Goal: Transaction & Acquisition: Book appointment/travel/reservation

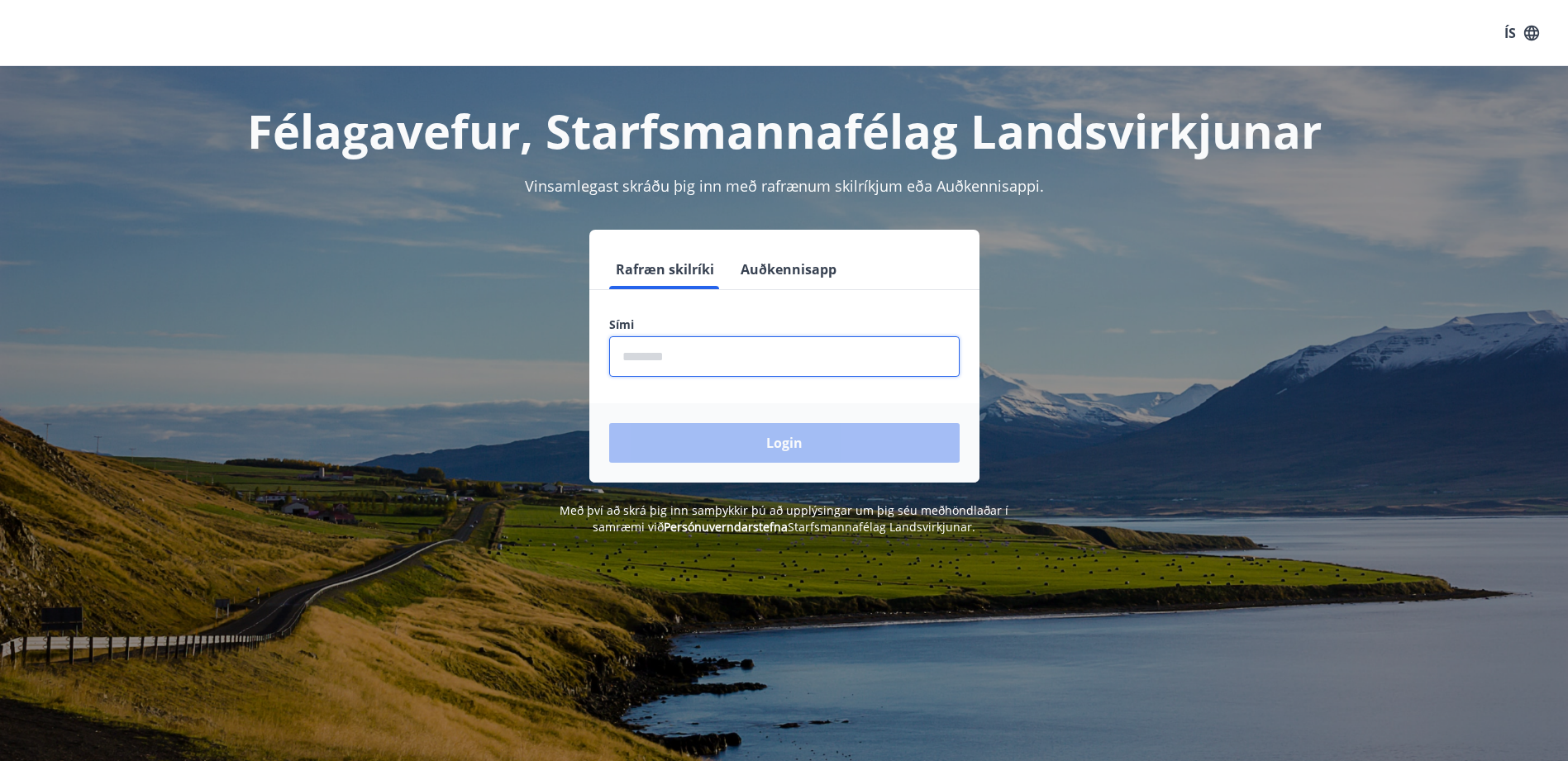
click at [626, 345] on input "phone" at bounding box center [784, 357] width 350 height 41
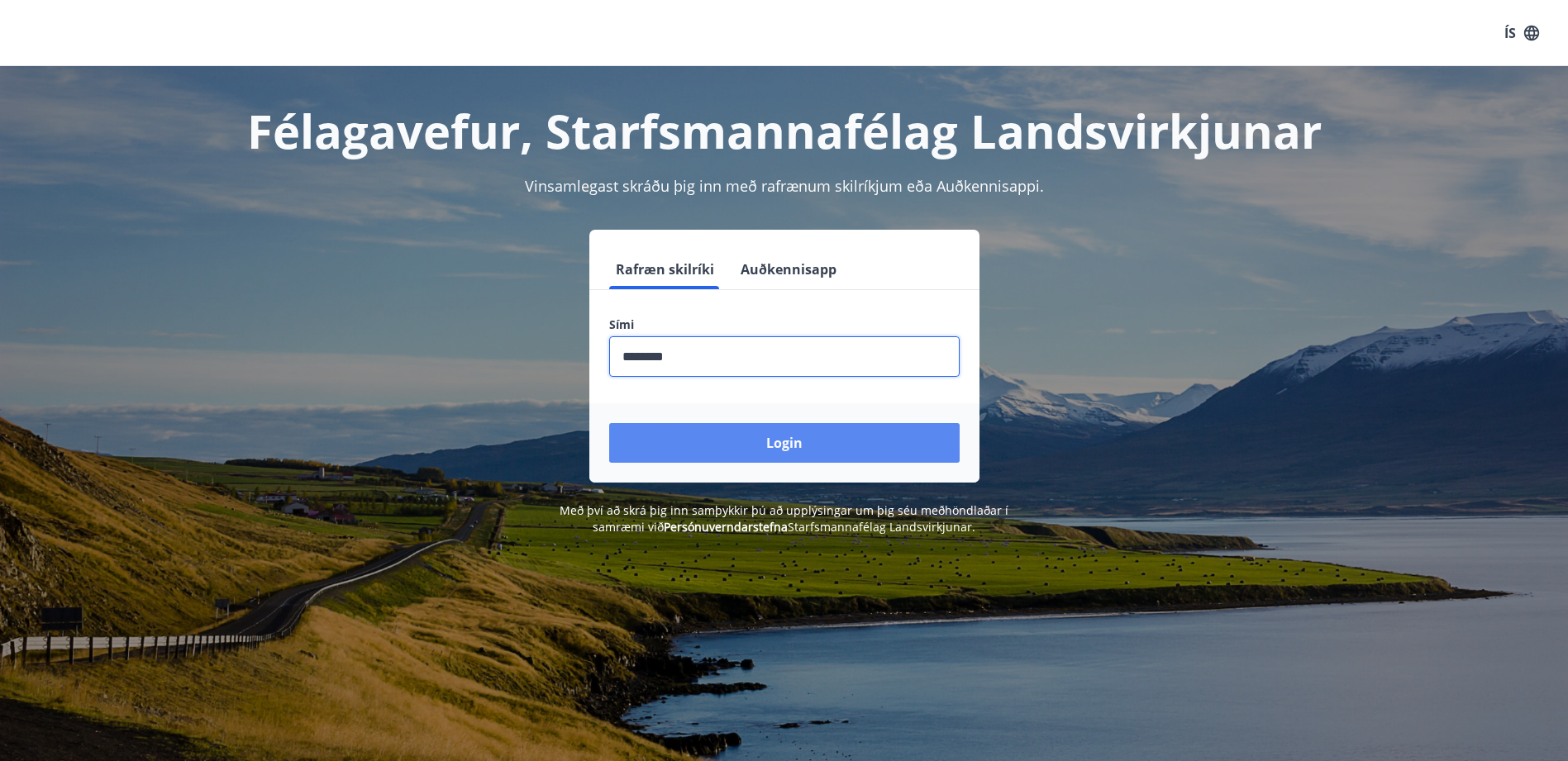
type input "********"
click at [712, 439] on button "Login" at bounding box center [784, 443] width 350 height 40
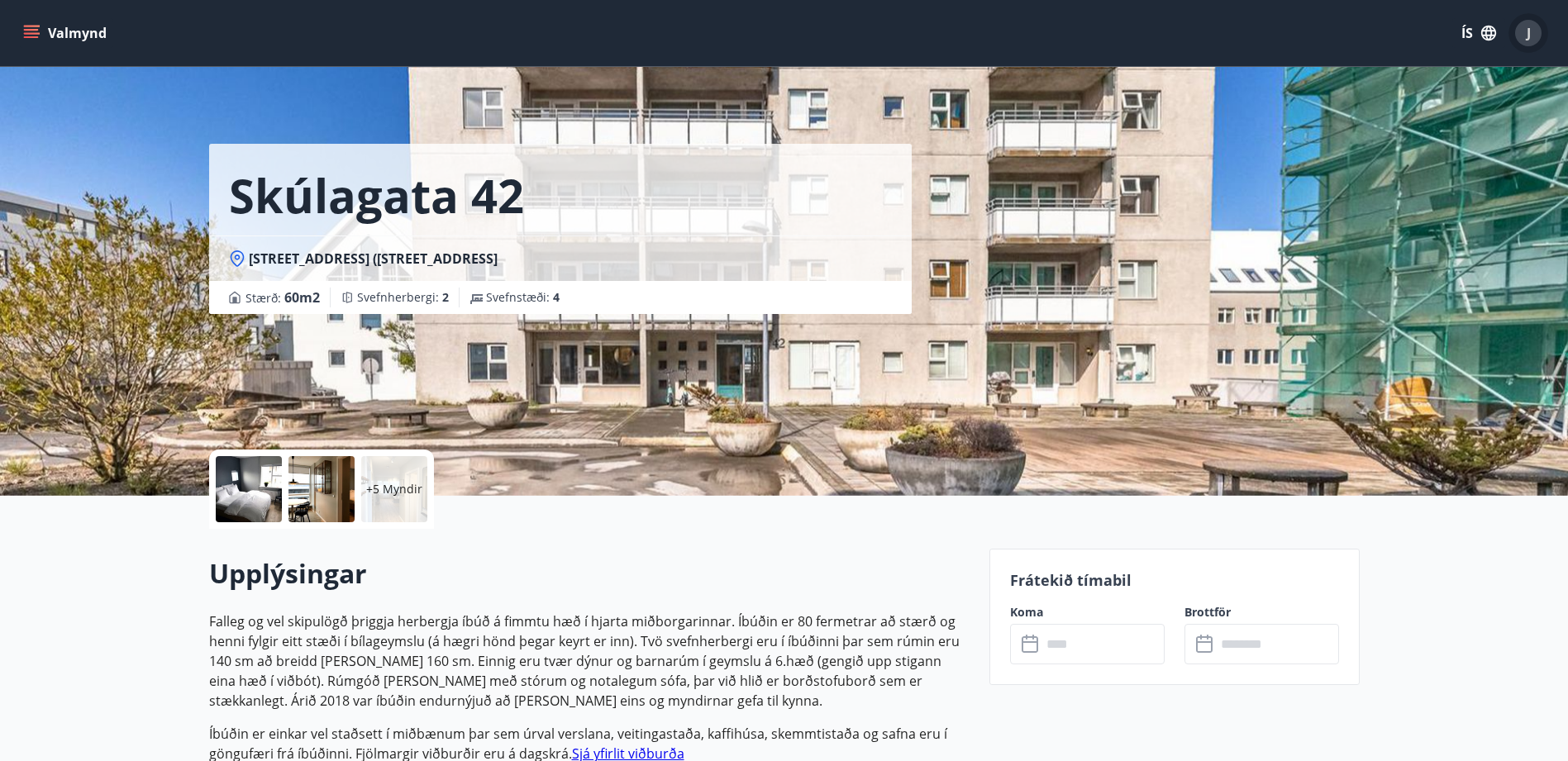
click at [1530, 40] on span "J" at bounding box center [1528, 33] width 4 height 18
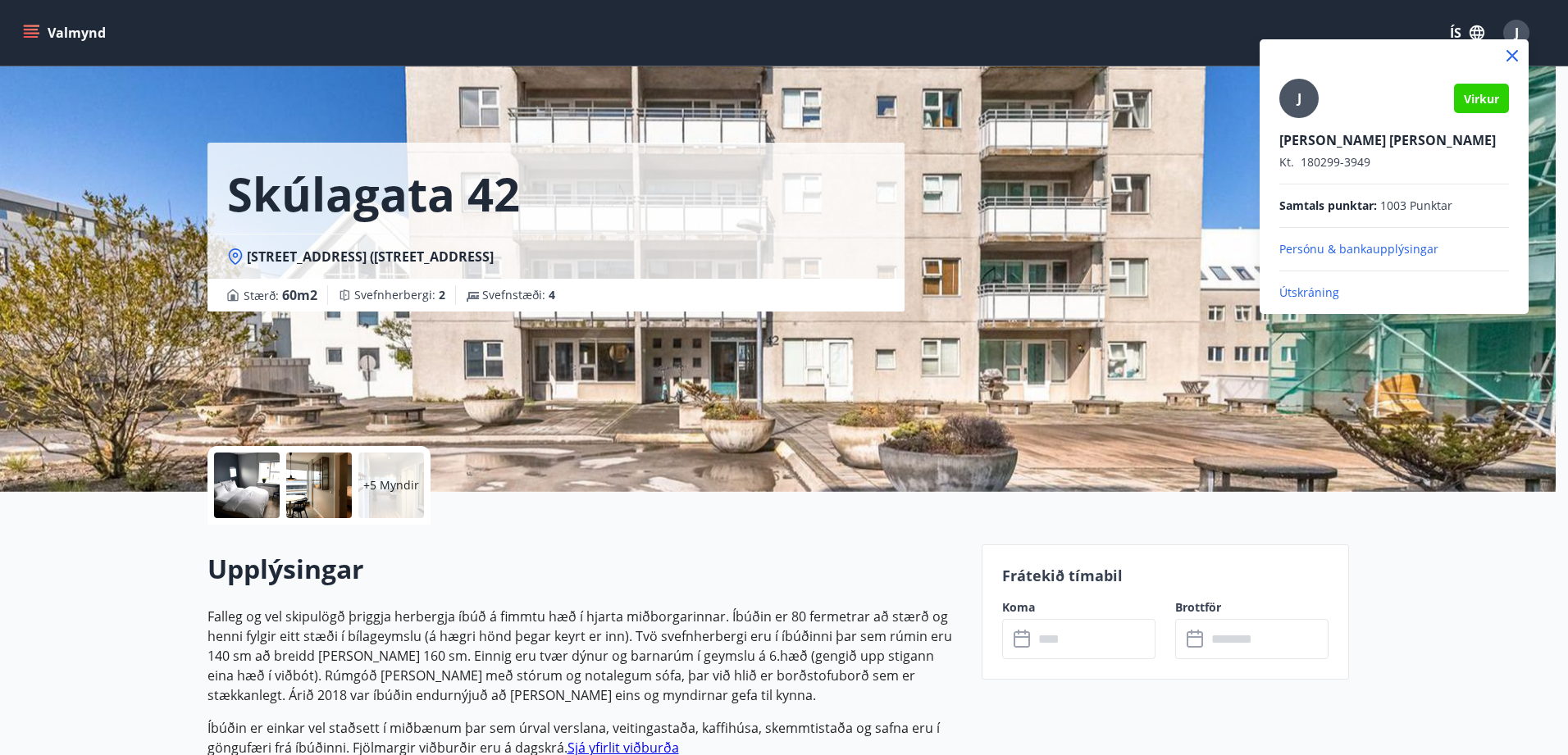
click at [1480, 103] on span "Virkur" at bounding box center [1482, 98] width 36 height 16
click at [1174, 231] on div at bounding box center [784, 377] width 1568 height 755
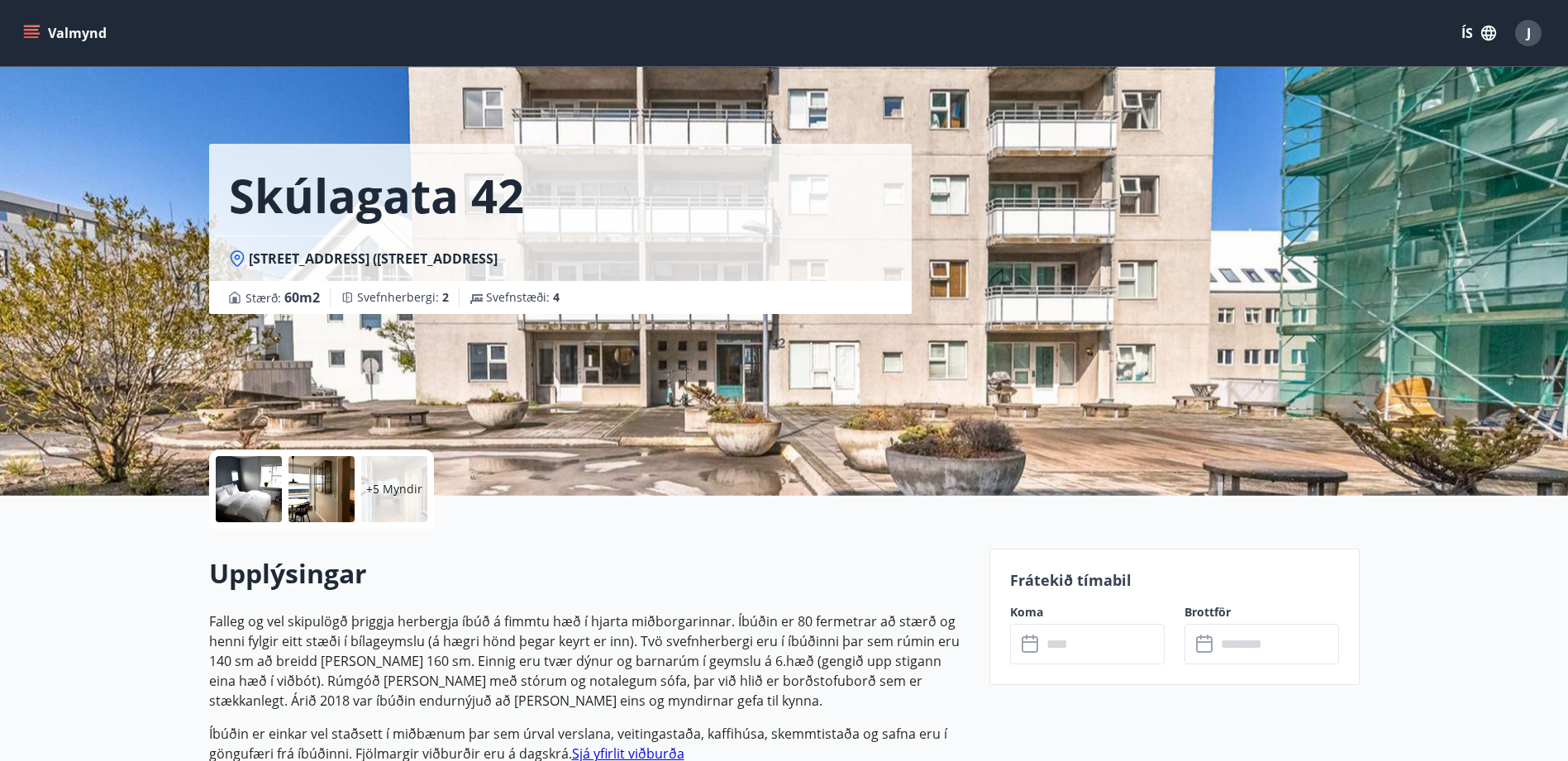
click at [54, 42] on button "Valmynd" at bounding box center [66, 33] width 93 height 30
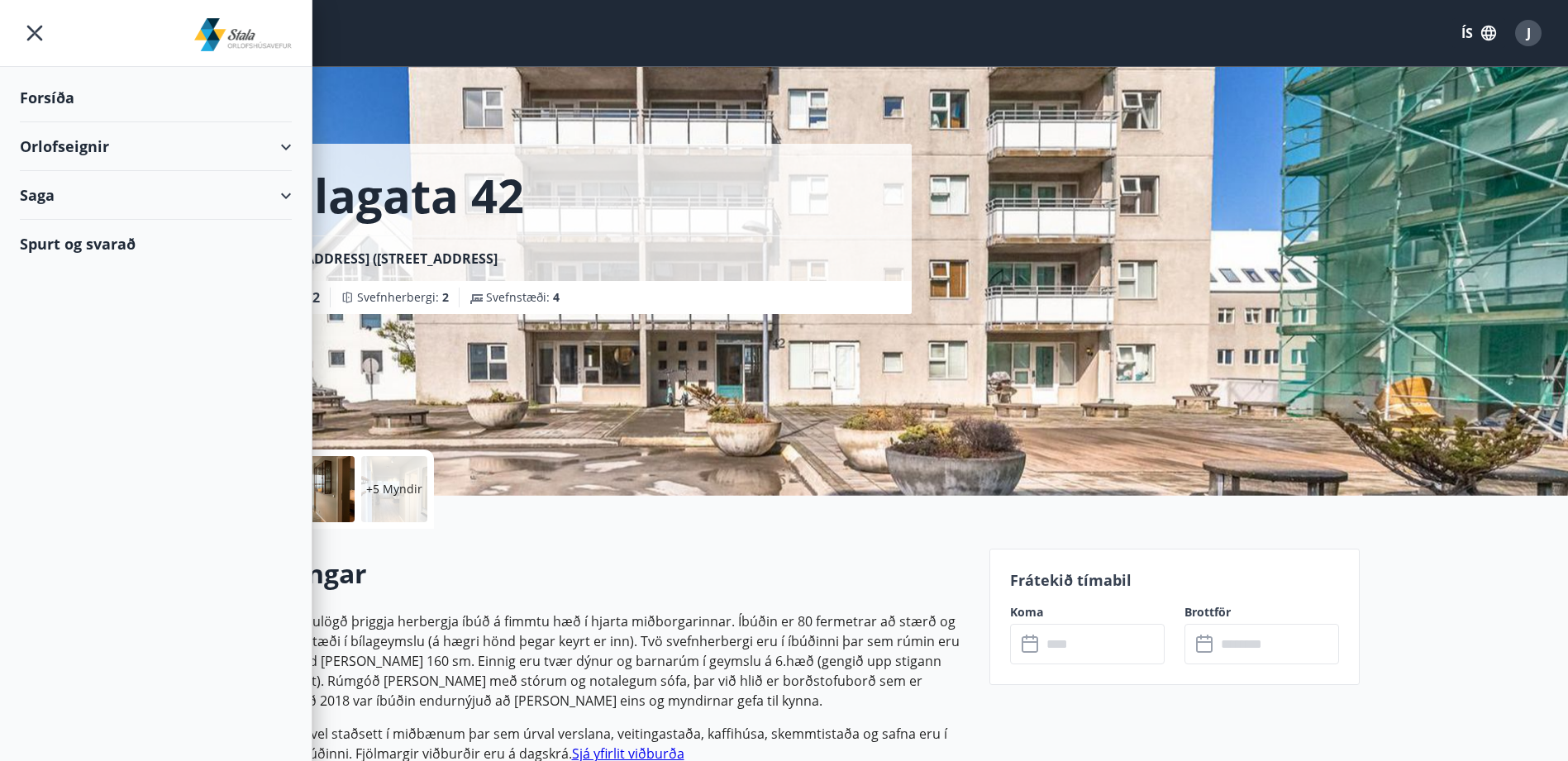
click at [47, 99] on div "Forsíða" at bounding box center [156, 98] width 272 height 49
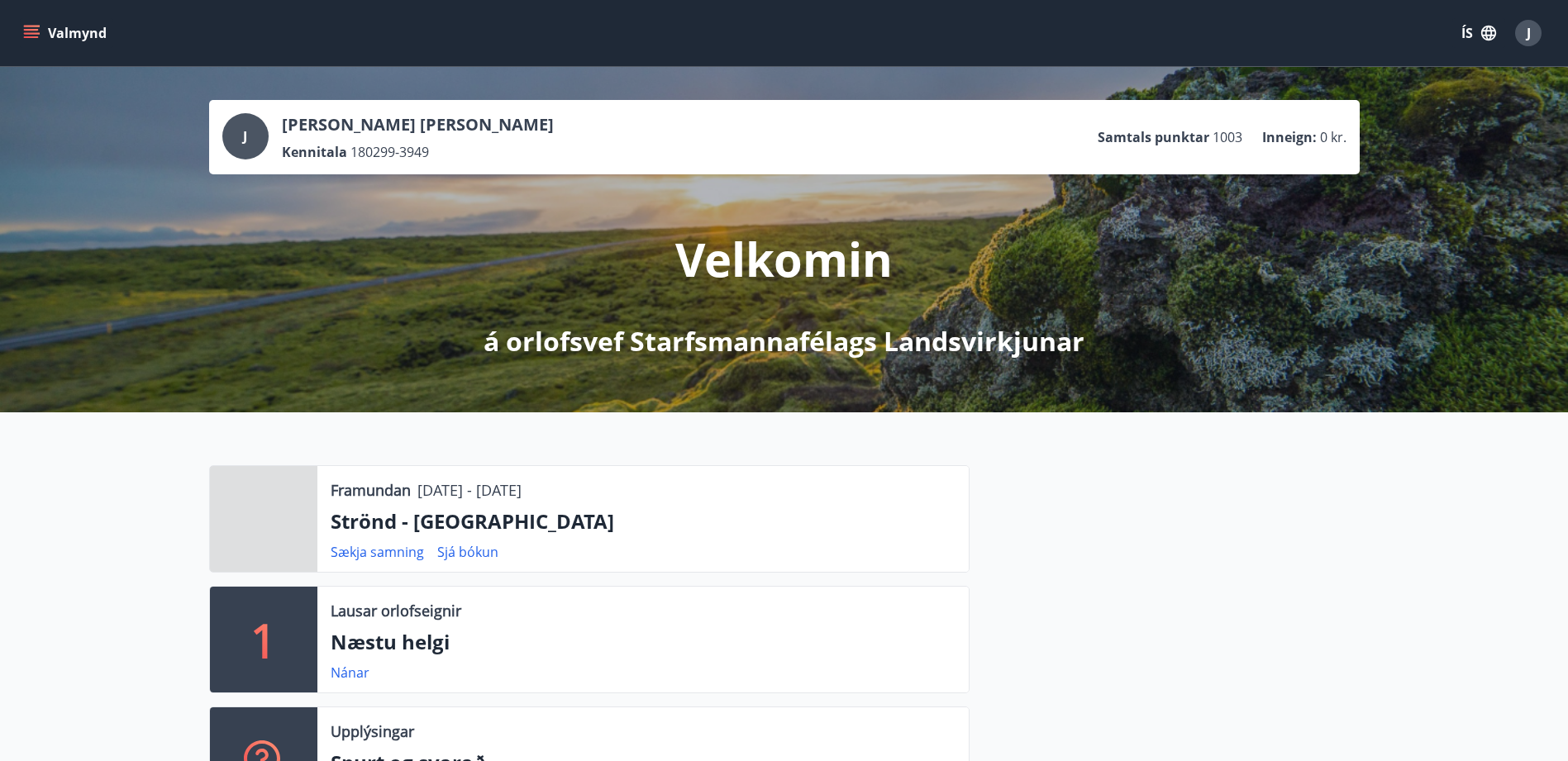
click at [633, 515] on p "Strönd - [GEOGRAPHIC_DATA]" at bounding box center [642, 521] width 624 height 28
click at [396, 523] on p "Strönd - [GEOGRAPHIC_DATA]" at bounding box center [642, 521] width 624 height 28
click at [350, 483] on p "Framundan" at bounding box center [370, 490] width 80 height 21
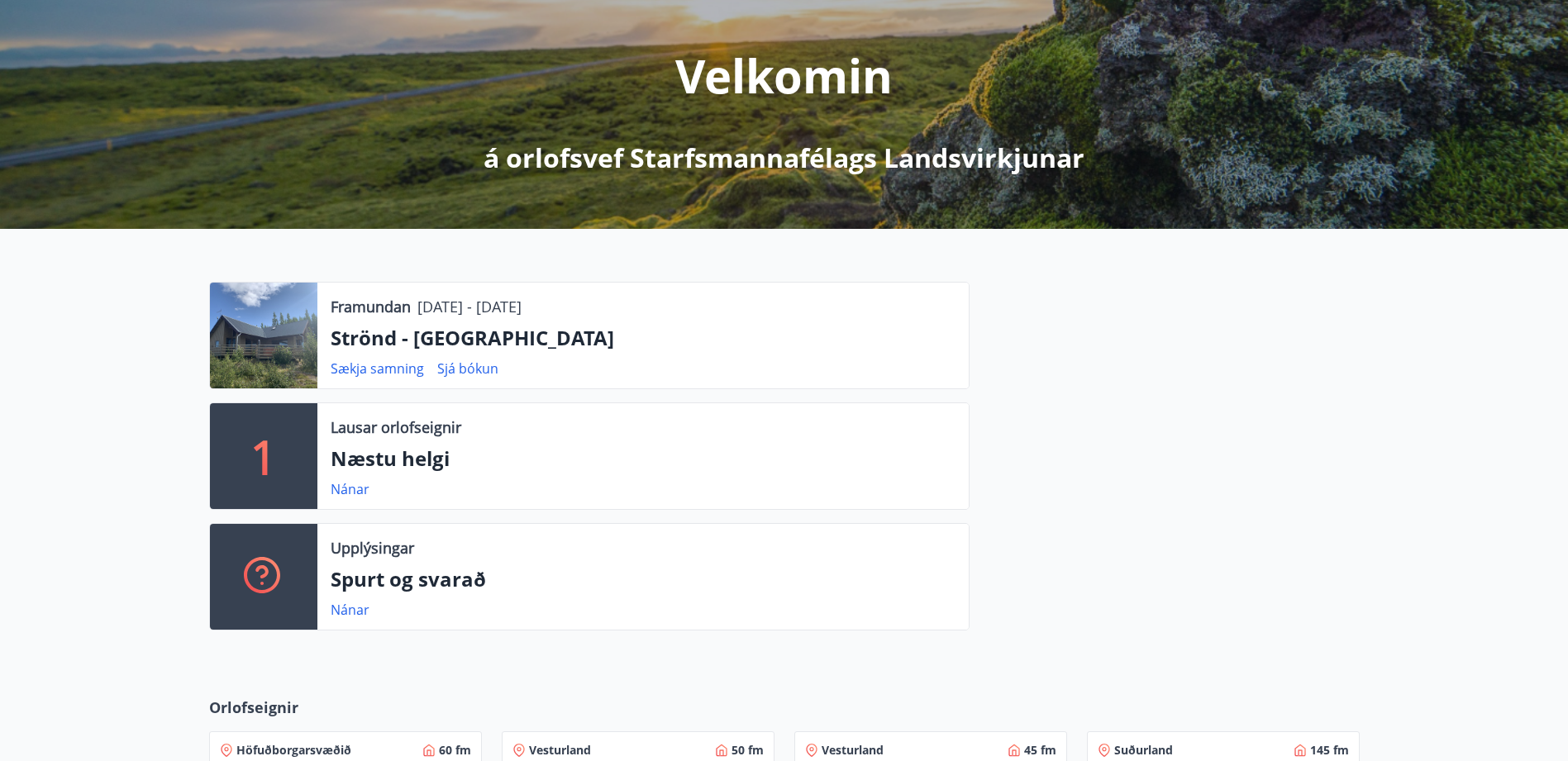
scroll to position [172, 0]
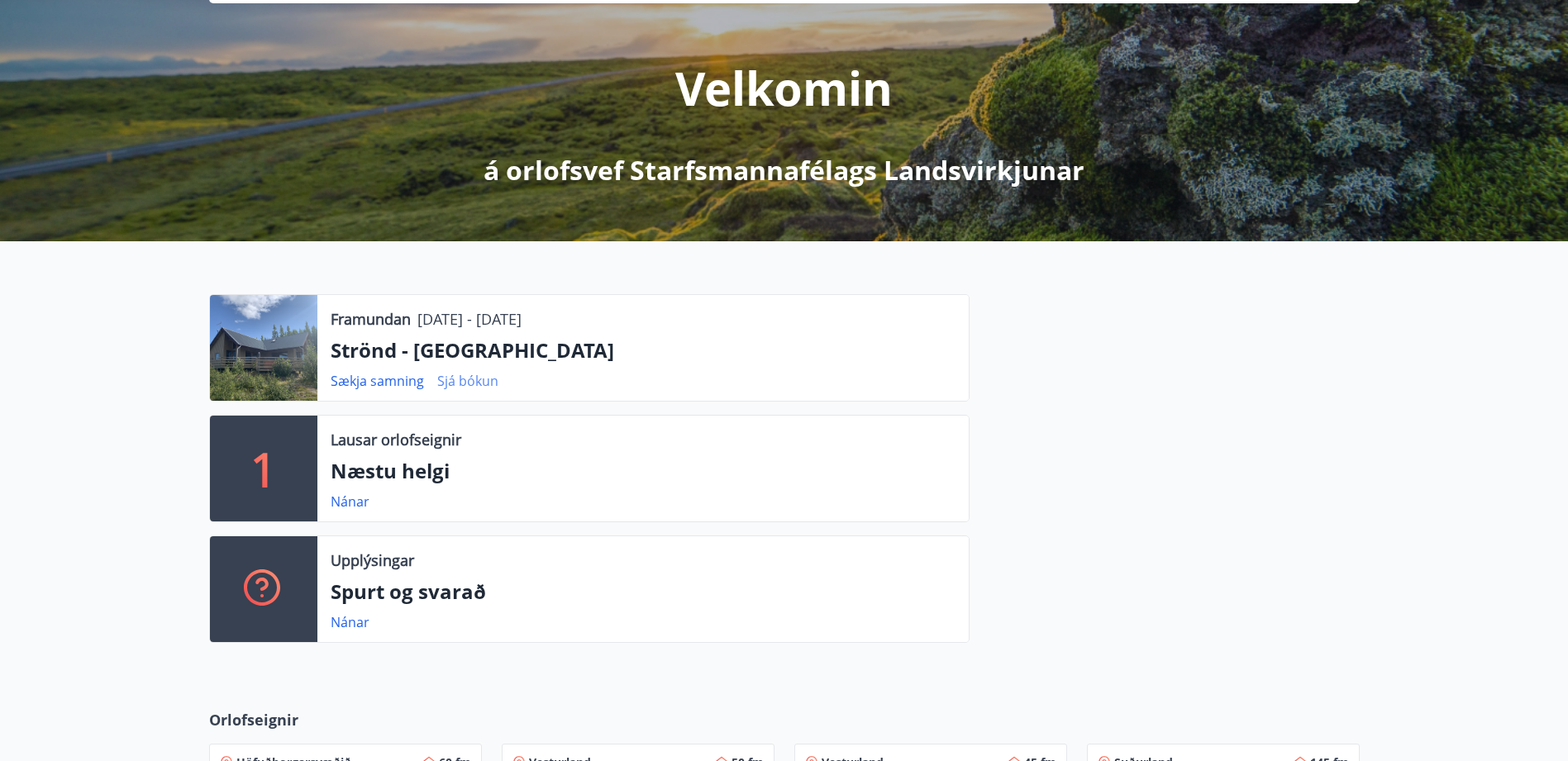
click at [443, 381] on link "Sjá bókun" at bounding box center [468, 381] width 61 height 18
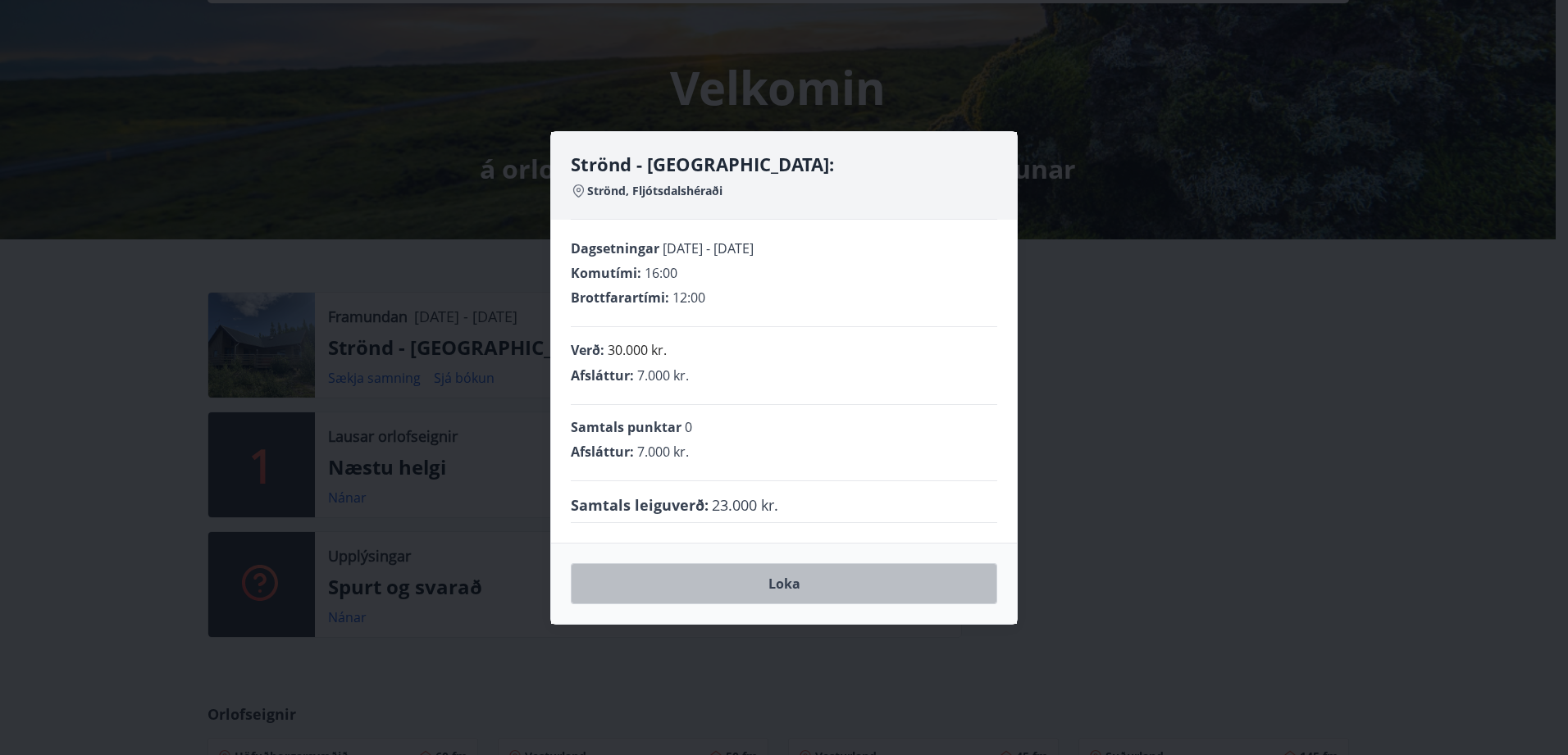
click at [805, 584] on button "Loka" at bounding box center [784, 584] width 427 height 41
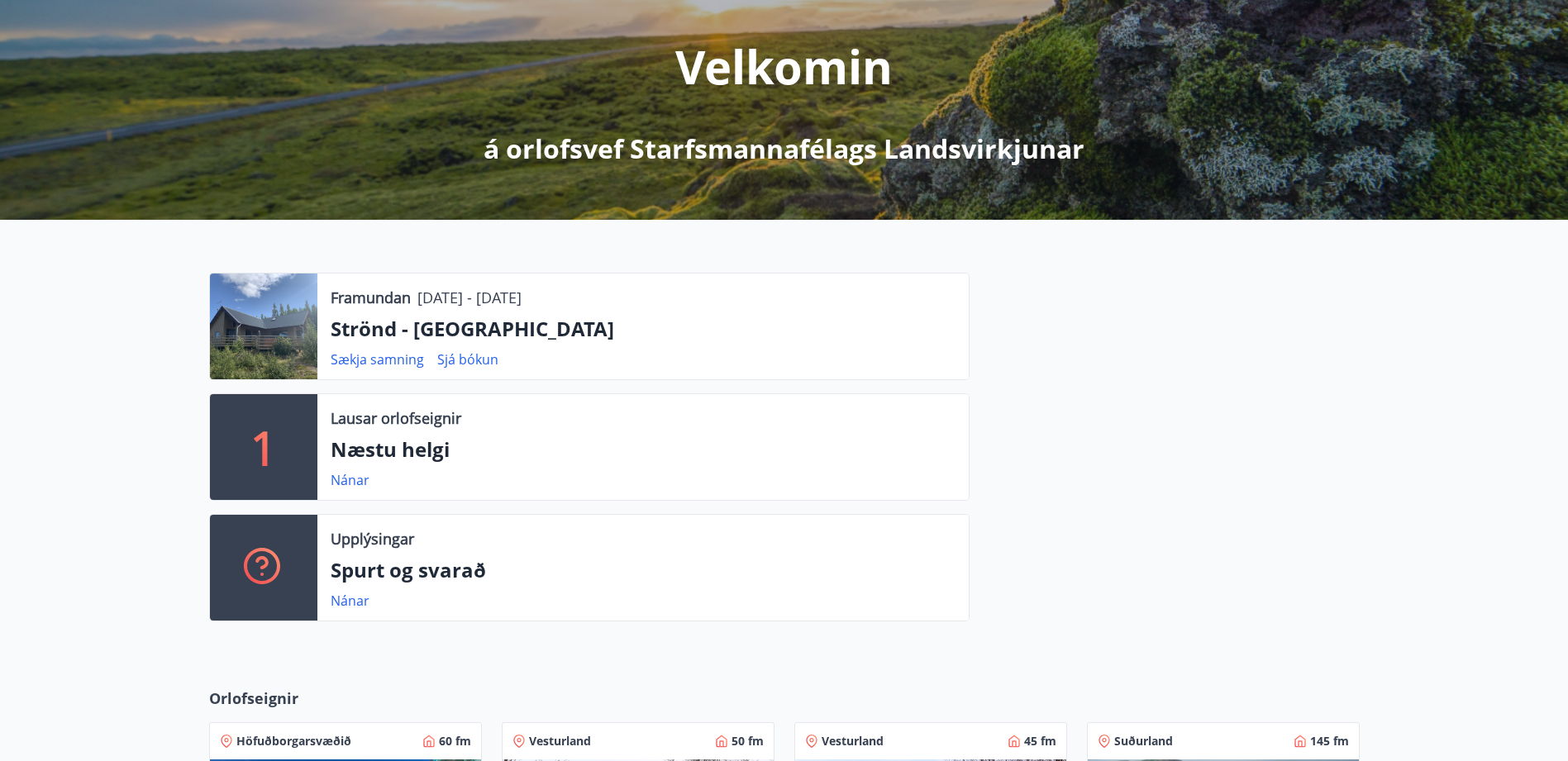
scroll to position [192, 0]
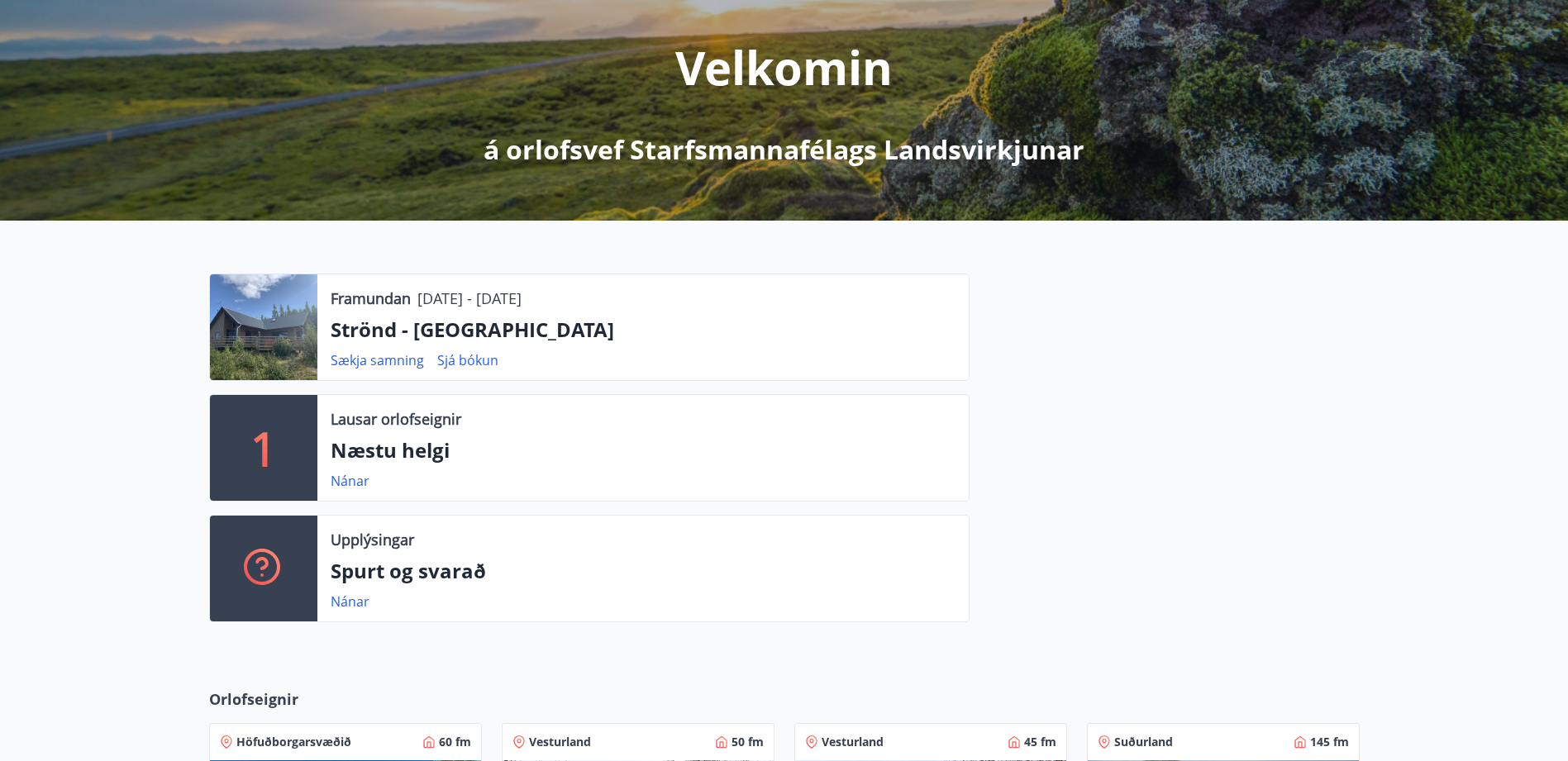
click at [521, 570] on p "Spurt og svarað" at bounding box center [642, 571] width 624 height 28
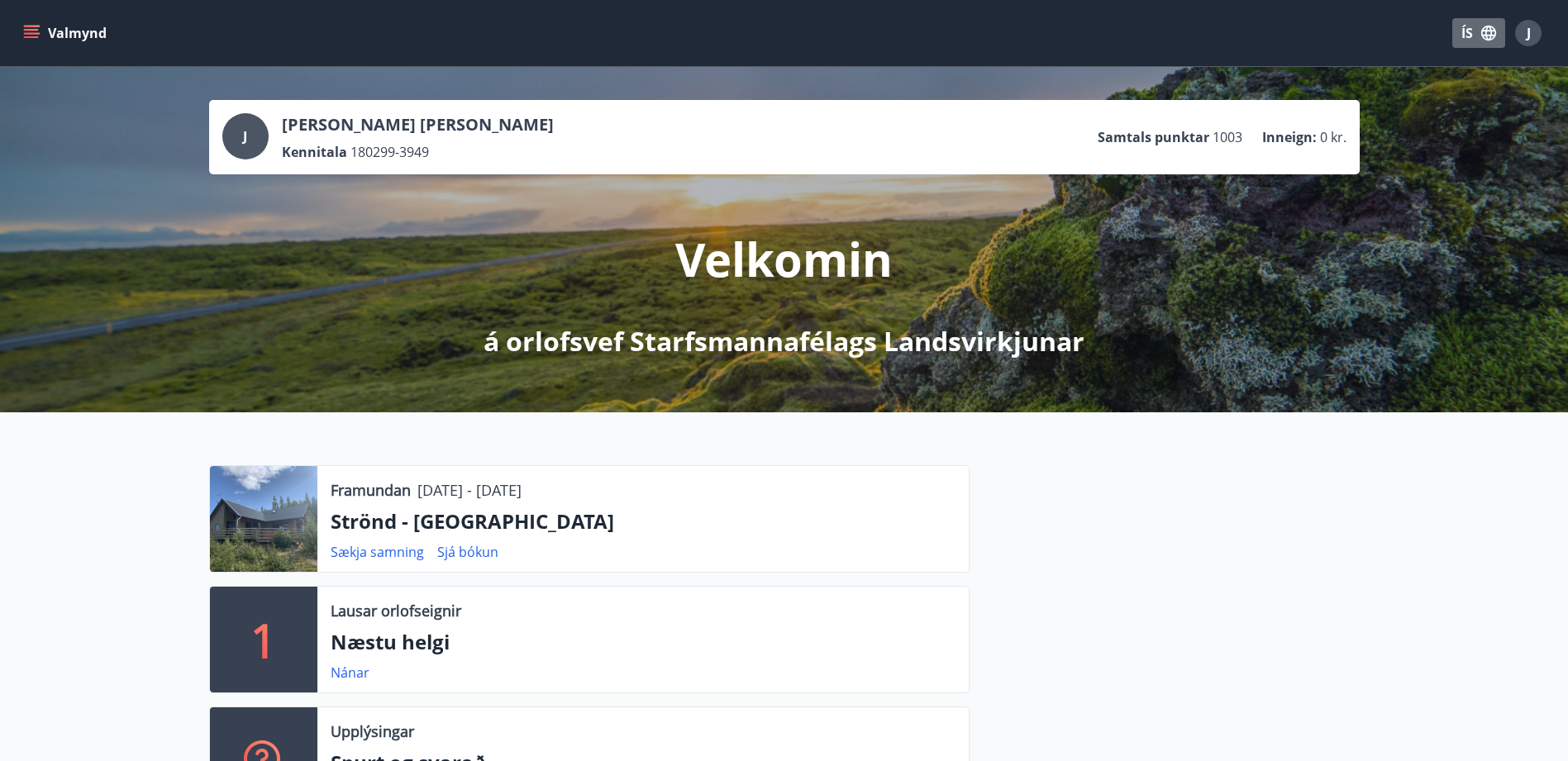
click at [1477, 35] on button "ÍS" at bounding box center [1479, 33] width 53 height 30
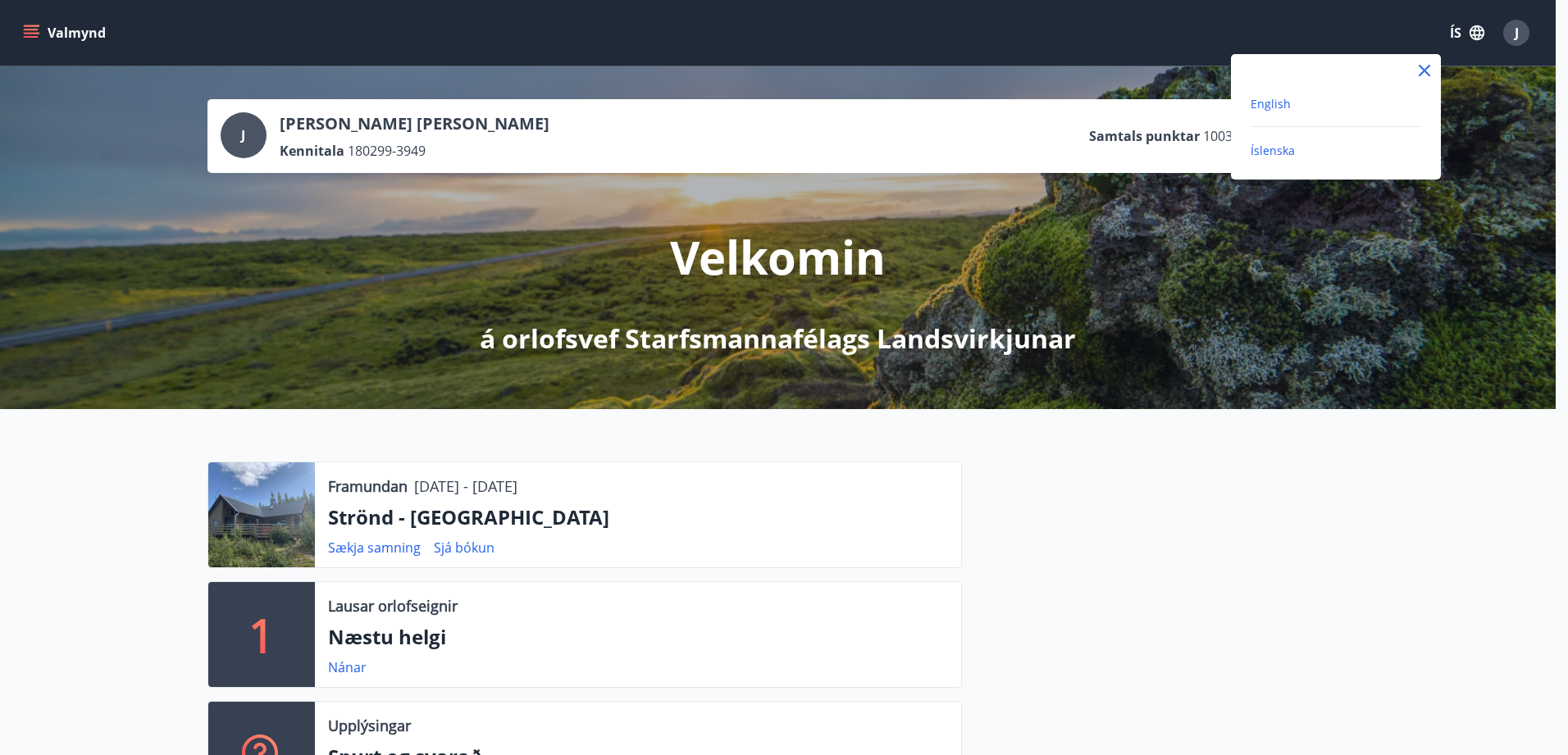
click at [1253, 99] on span "English" at bounding box center [1271, 103] width 40 height 16
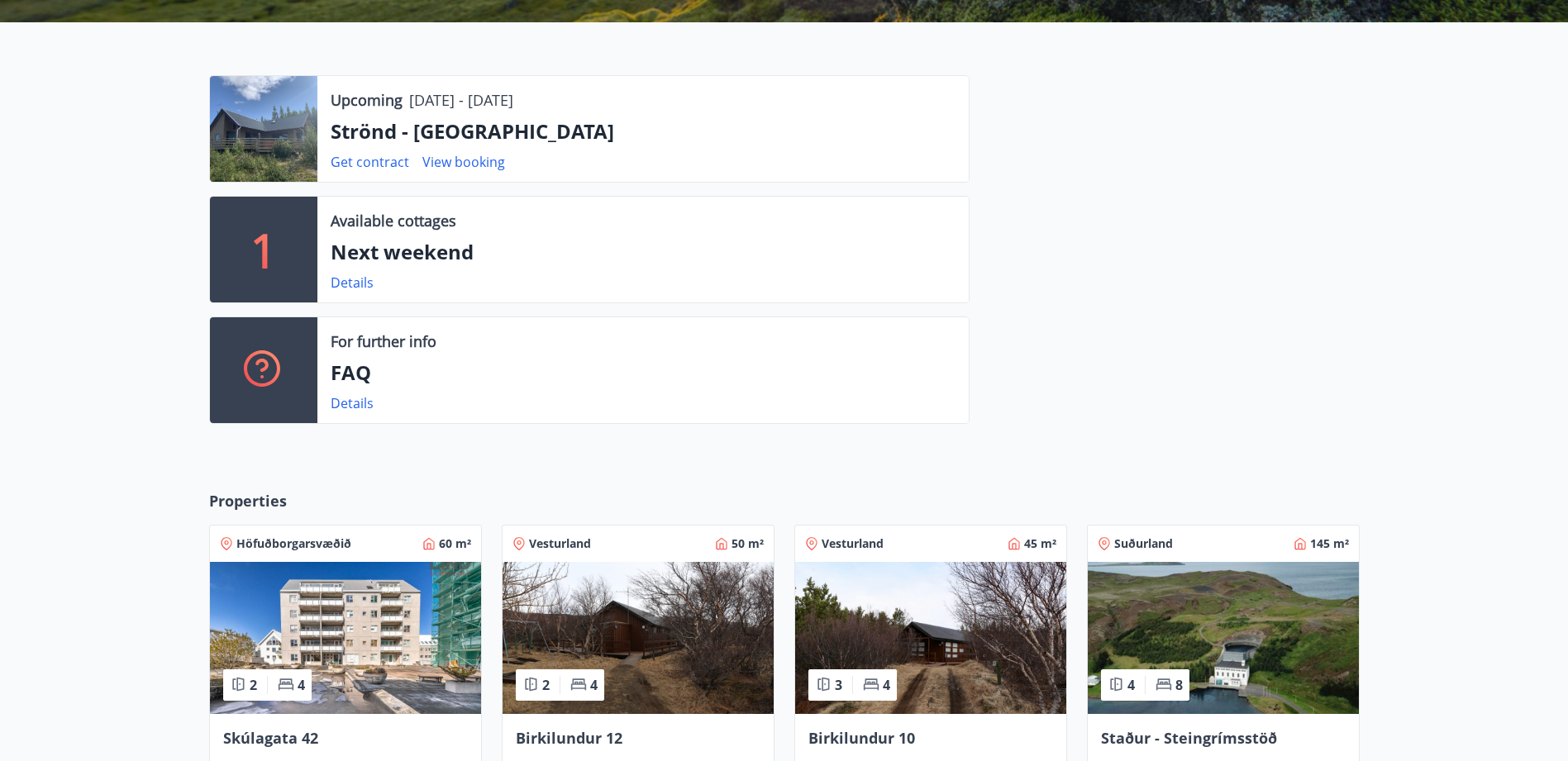
scroll to position [389, 0]
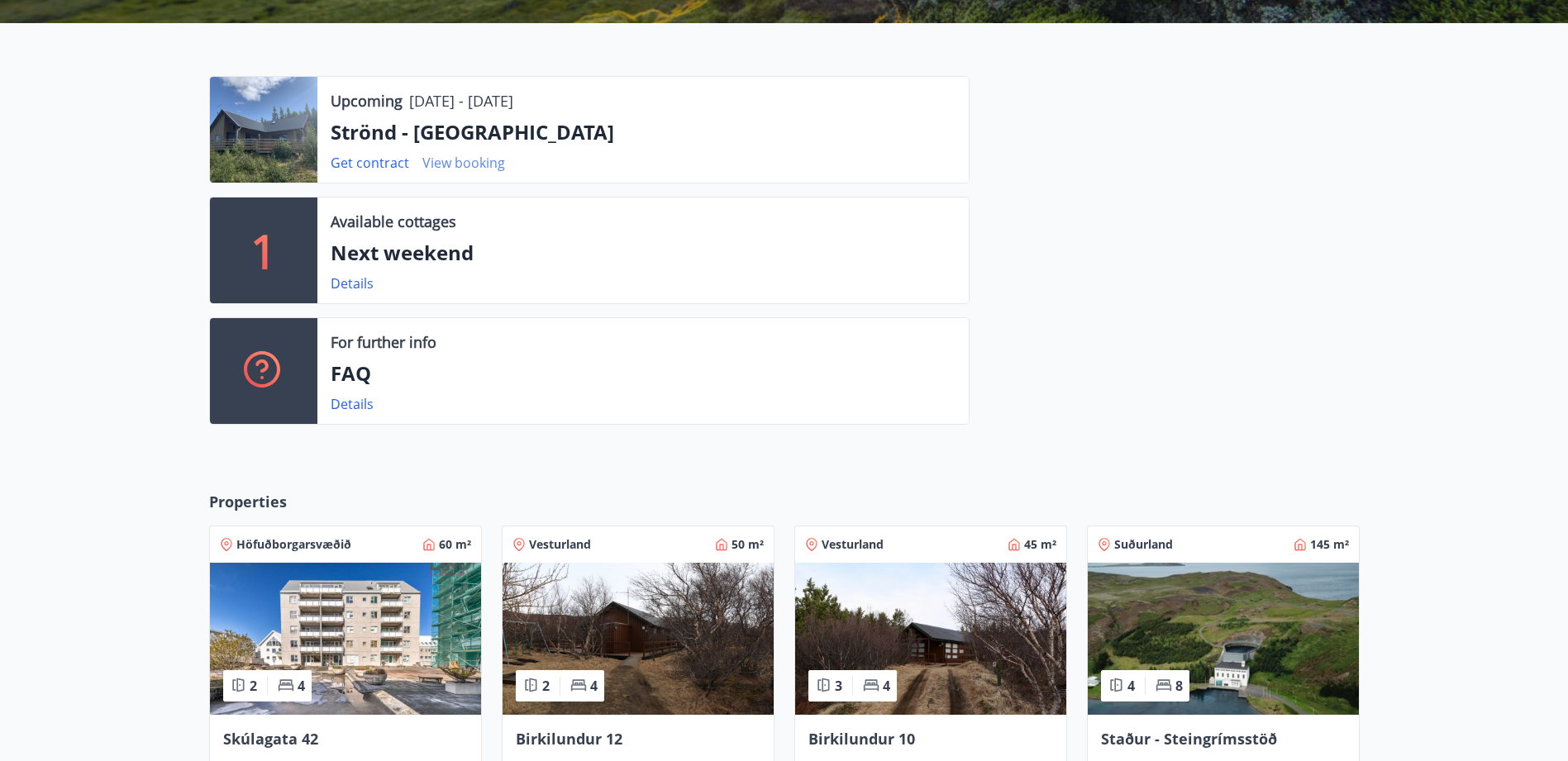
click at [434, 163] on link "View booking" at bounding box center [464, 163] width 83 height 18
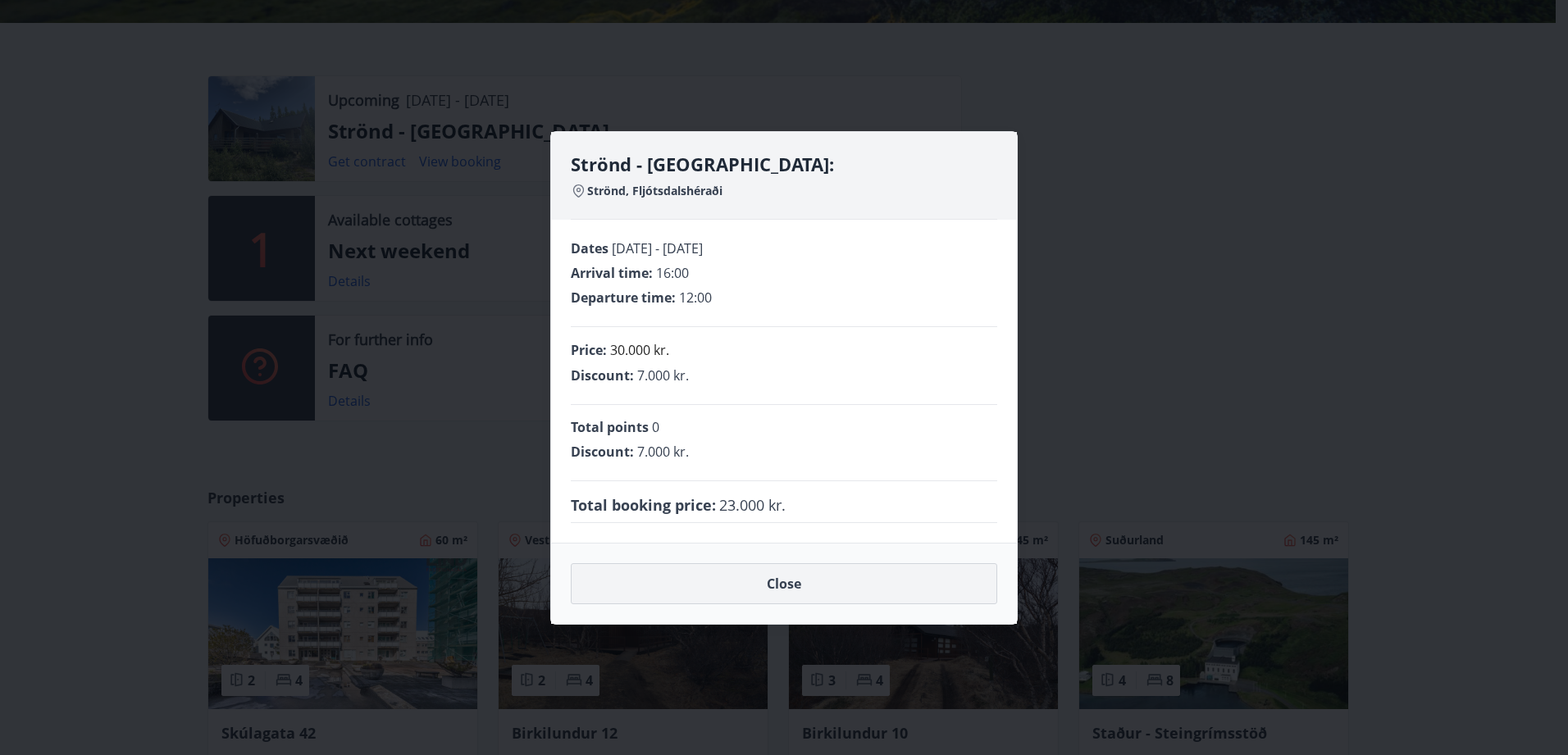
click at [746, 582] on button "Close" at bounding box center [784, 584] width 427 height 41
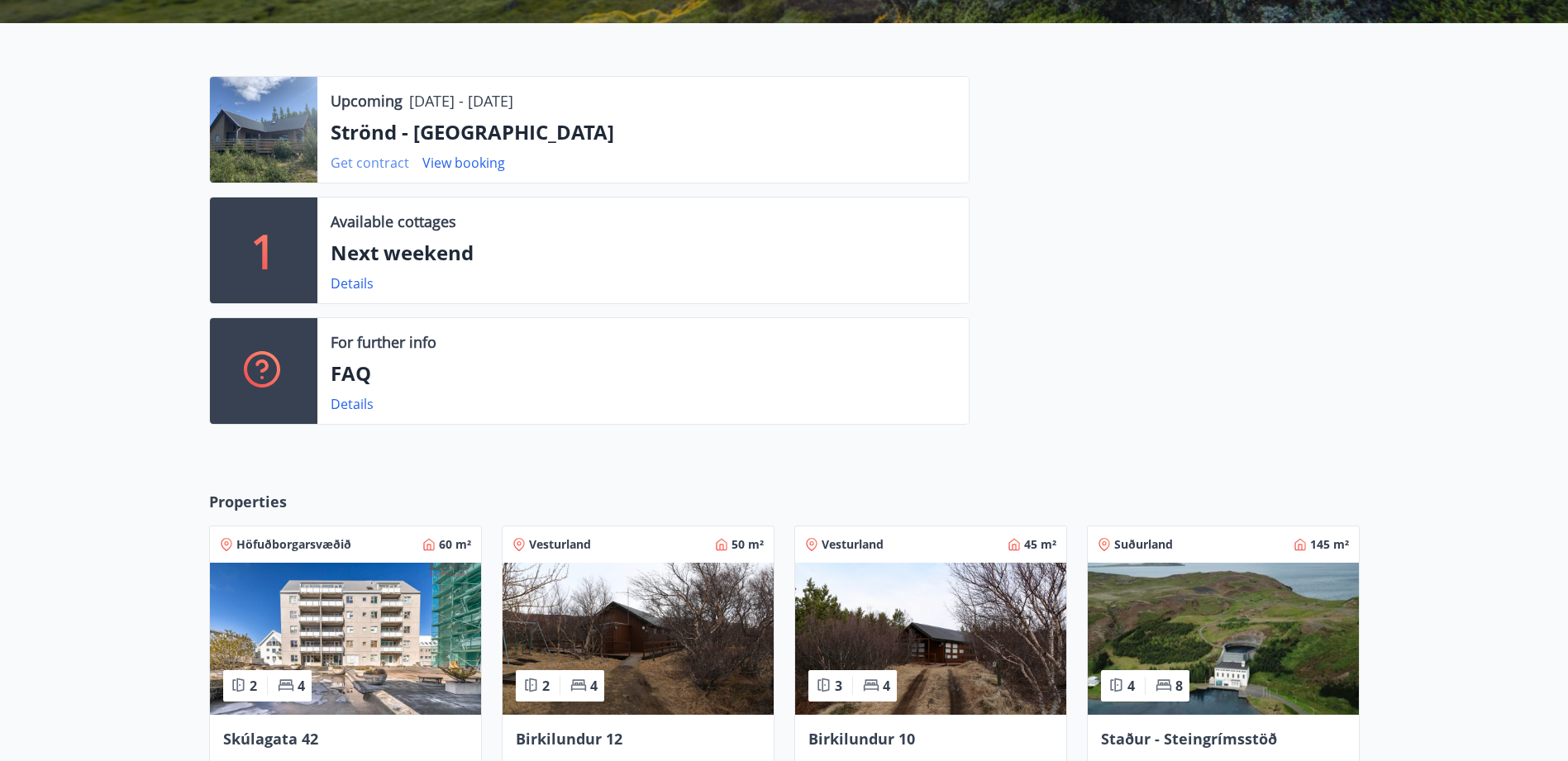
click at [346, 161] on link "Get contract" at bounding box center [369, 163] width 78 height 18
click at [349, 410] on link "Details" at bounding box center [351, 404] width 43 height 18
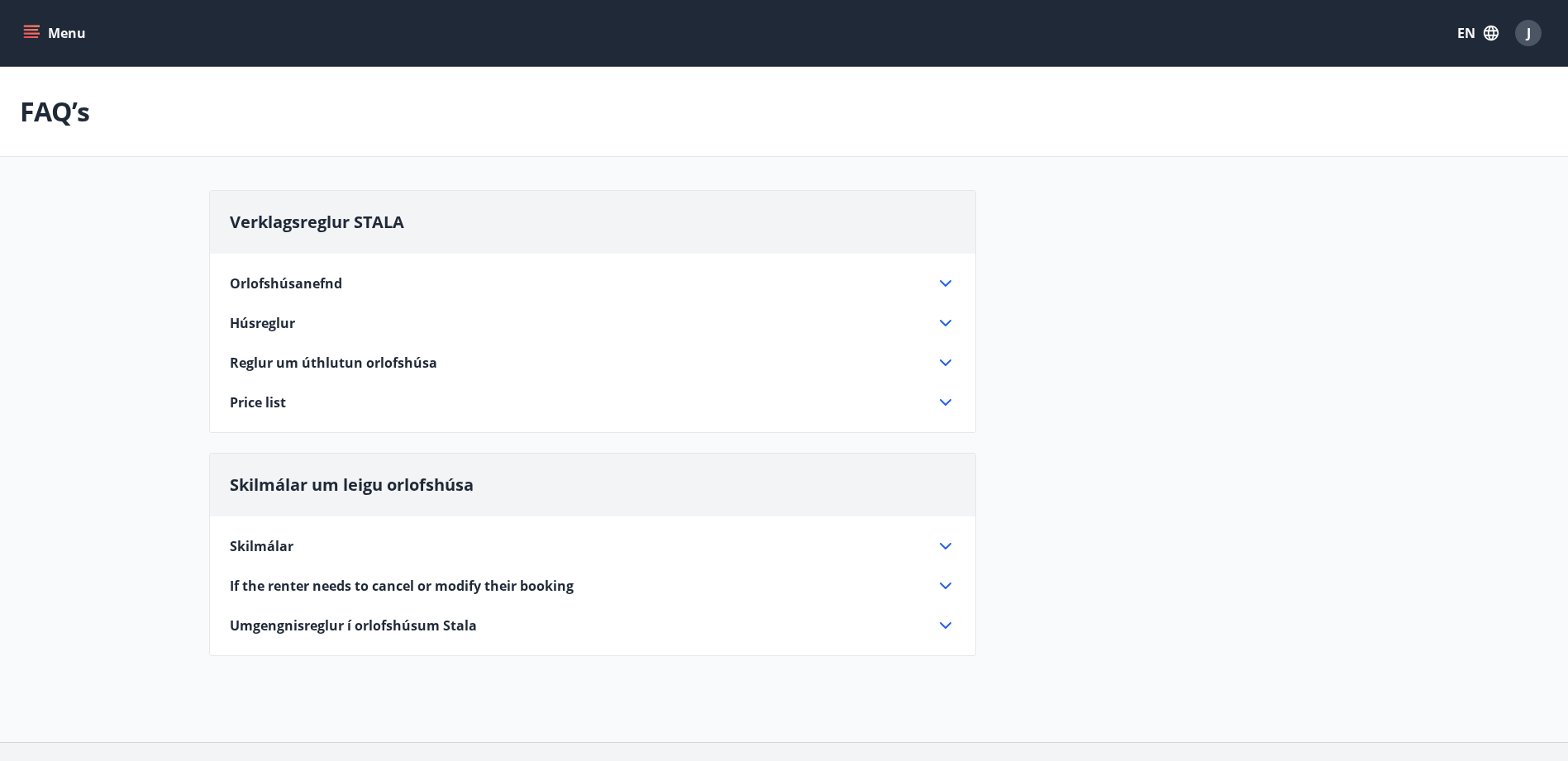
click at [35, 33] on icon "menu" at bounding box center [33, 33] width 18 height 2
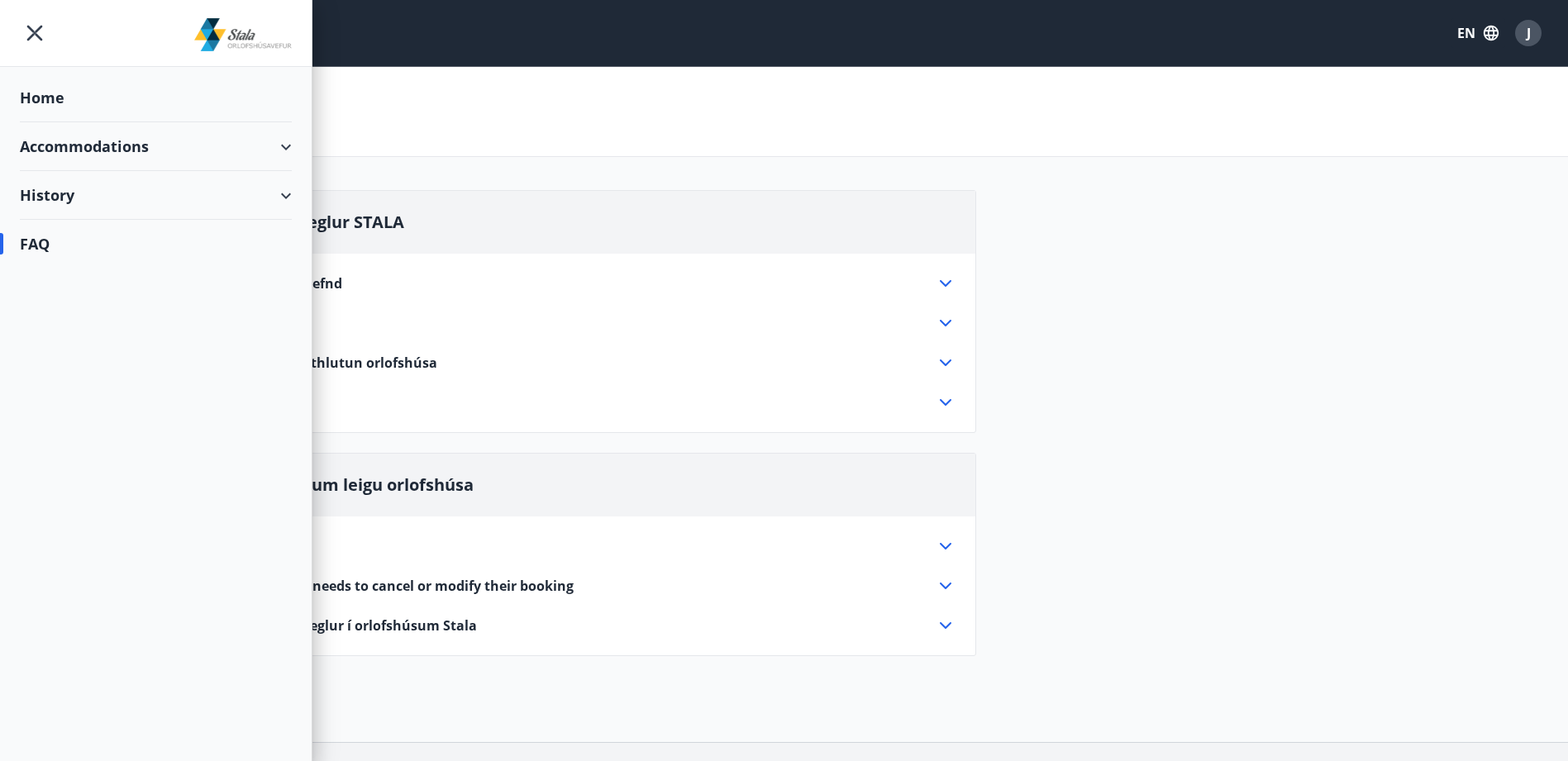
click at [249, 155] on div "Accommodations" at bounding box center [156, 147] width 272 height 49
click at [42, 85] on div "Home" at bounding box center [156, 98] width 272 height 49
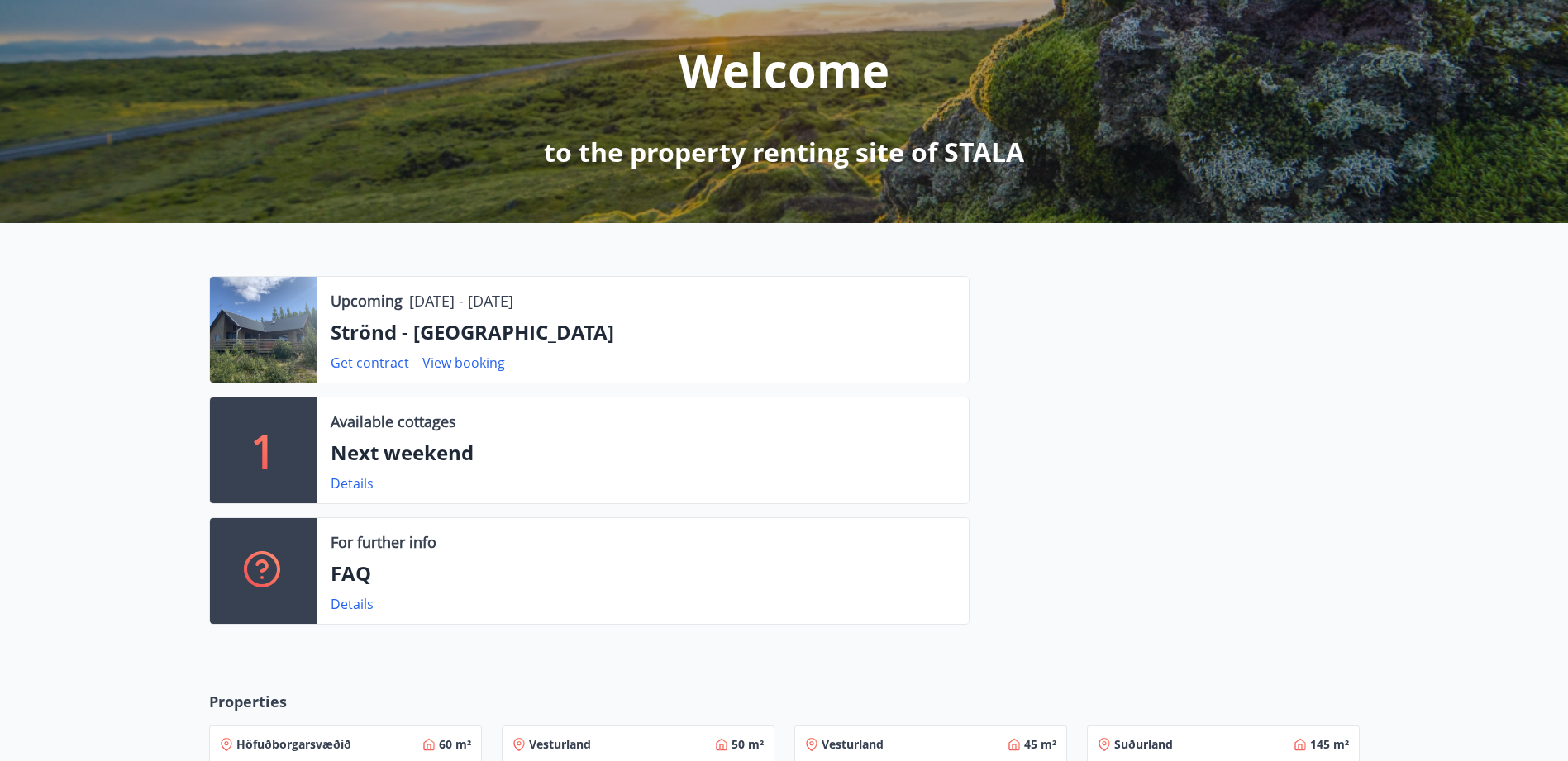
scroll to position [191, 0]
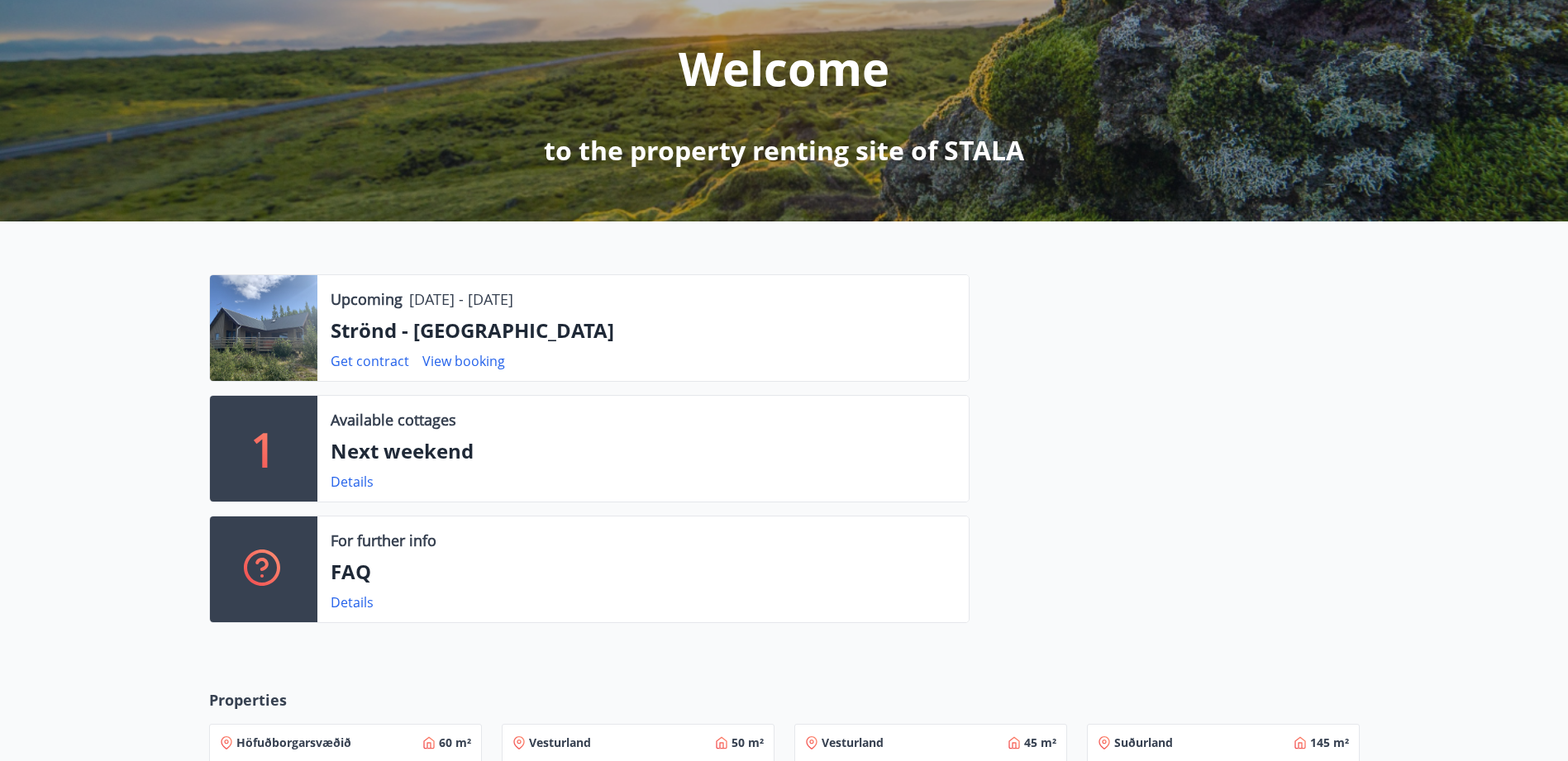
click at [451, 309] on p "[DATE] - [DATE]" at bounding box center [461, 299] width 104 height 21
click at [362, 286] on div "Upcoming [DATE] - [DATE] Strönd - [GEOGRAPHIC_DATA] Get contract View booking" at bounding box center [643, 327] width 651 height 106
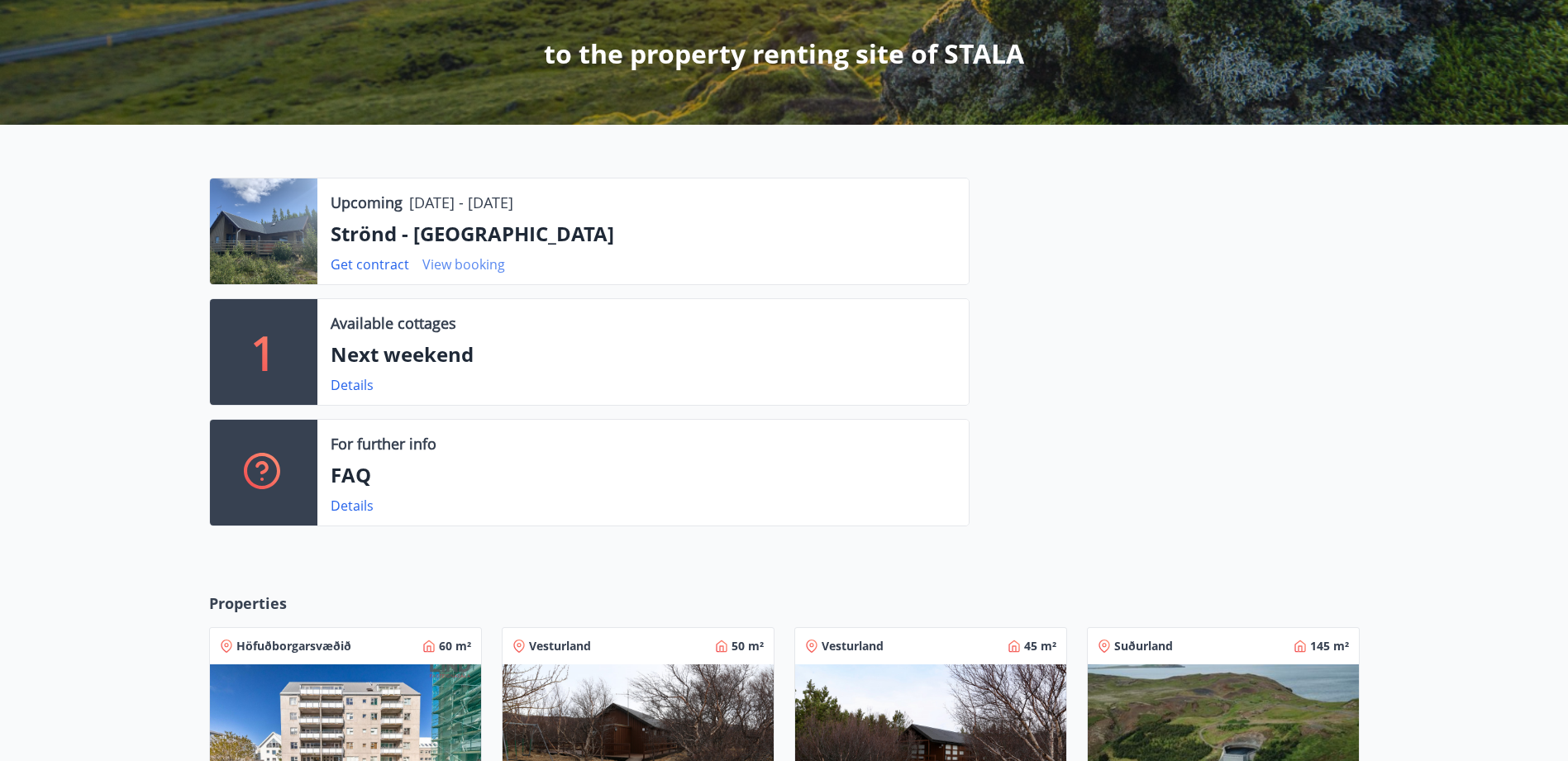
scroll to position [287, 0]
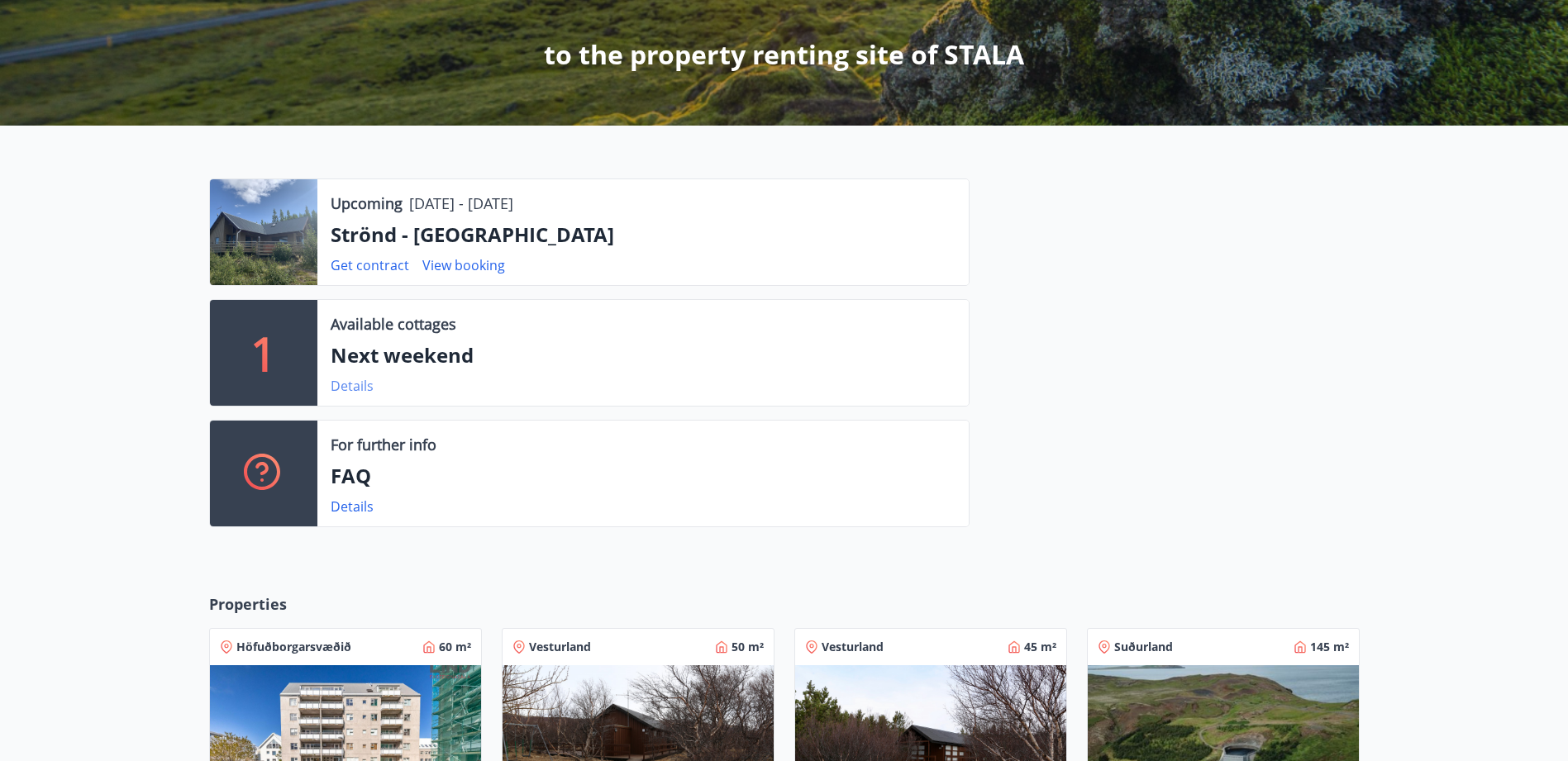
click at [357, 385] on link "Details" at bounding box center [351, 386] width 43 height 18
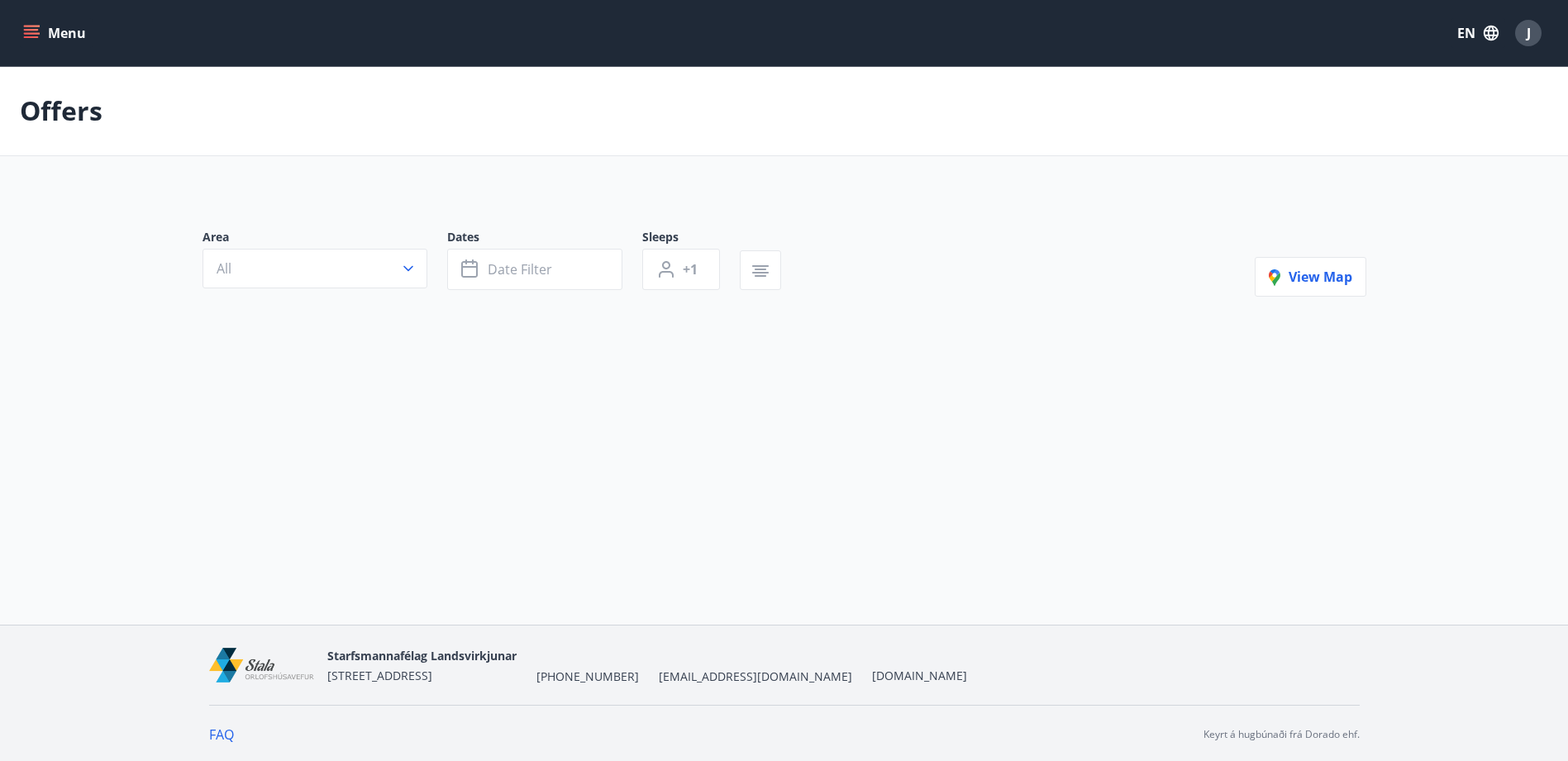
type input "*"
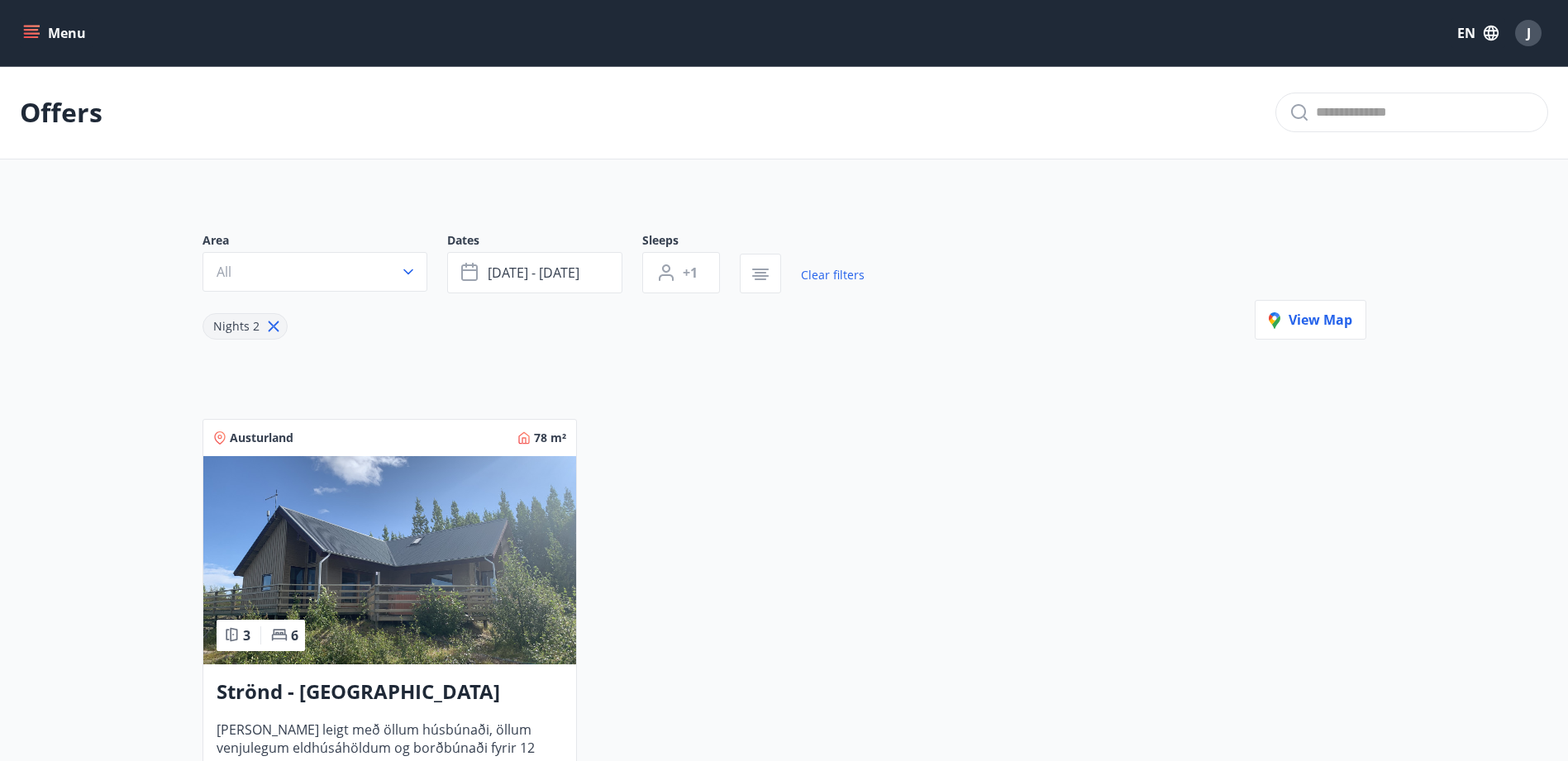
click at [1552, 26] on div "Menu EN J" at bounding box center [784, 33] width 1568 height 66
click at [1526, 36] on span "J" at bounding box center [1528, 33] width 4 height 18
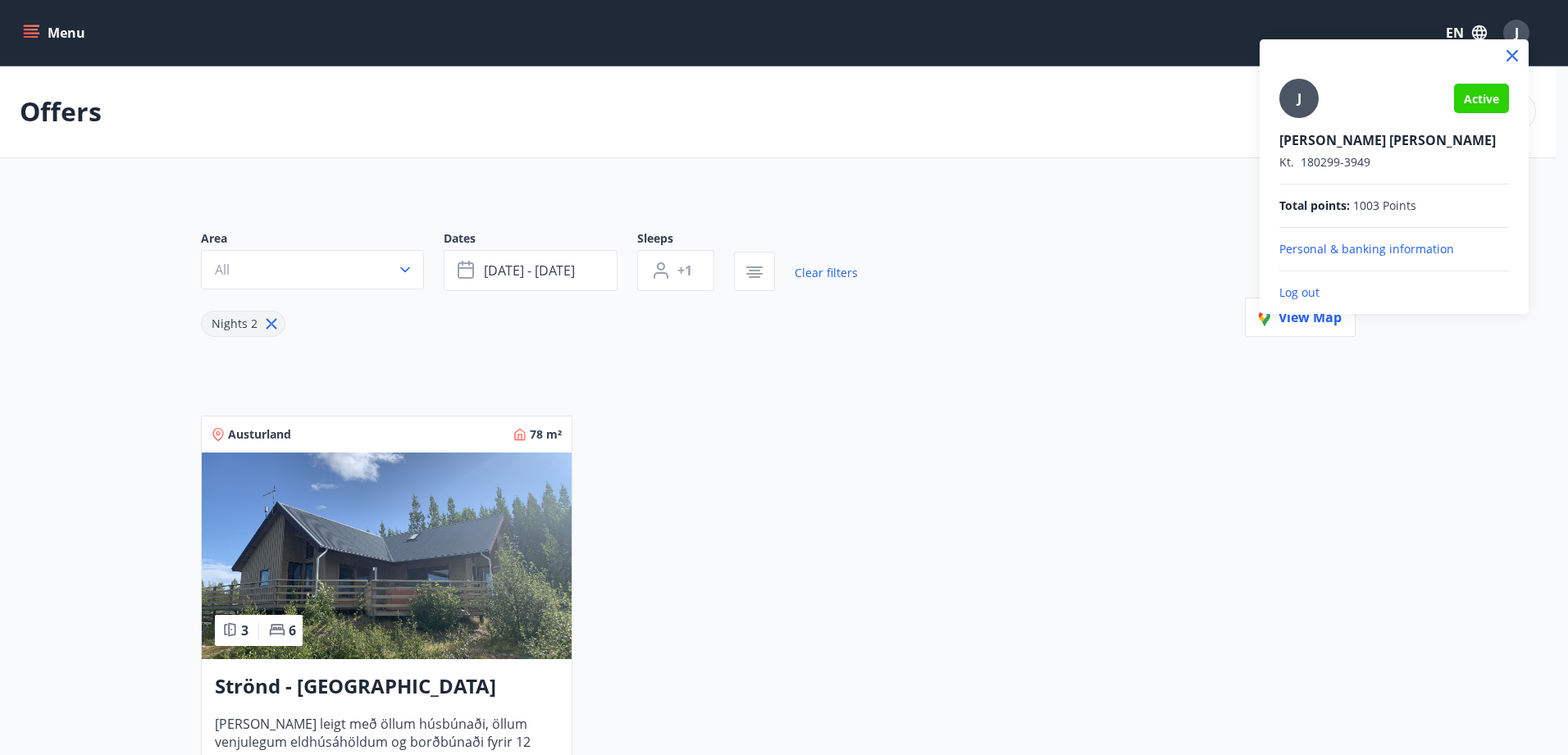
click at [1509, 56] on icon at bounding box center [1513, 56] width 20 height 20
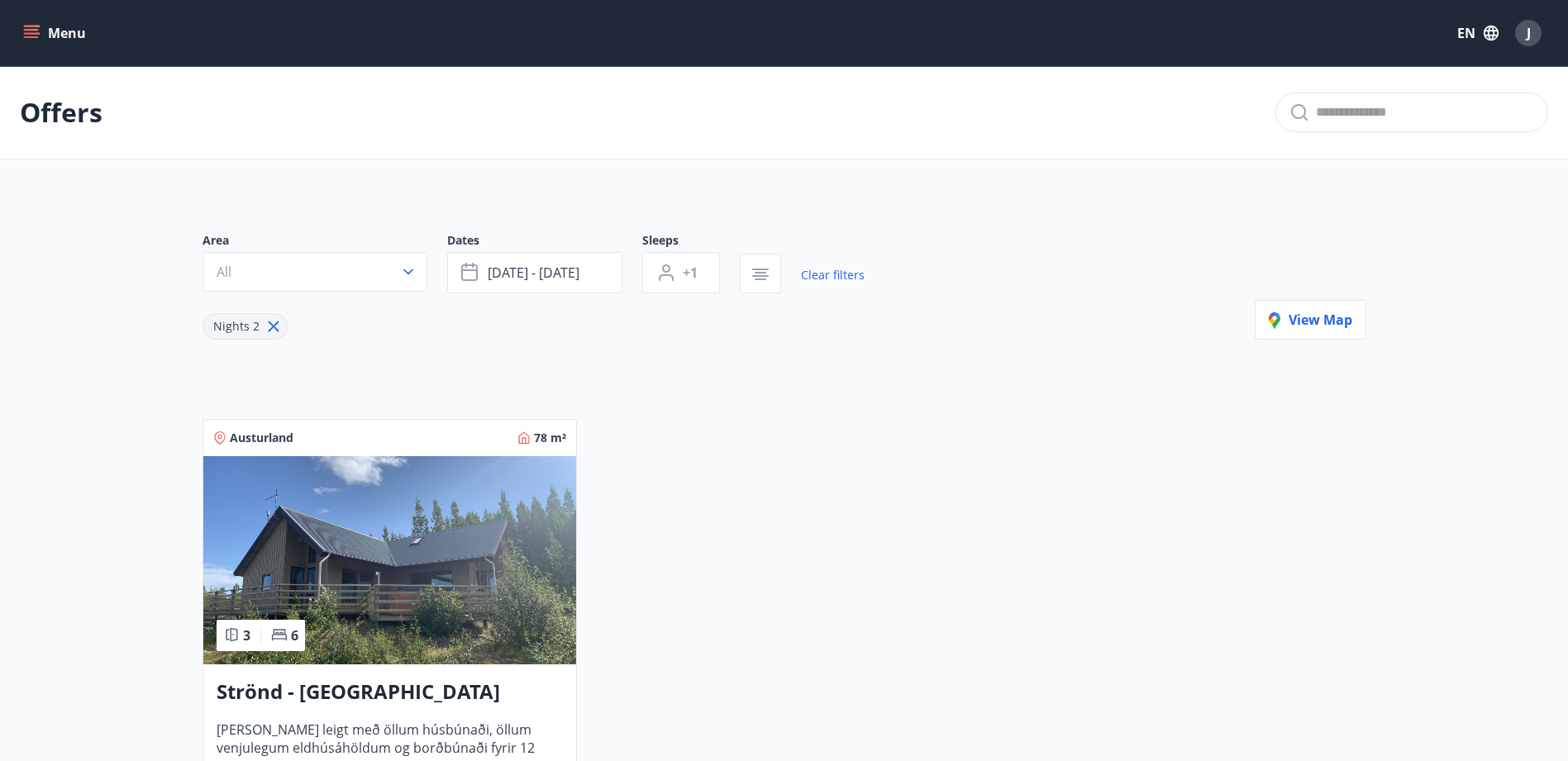
click at [71, 34] on button "Menu" at bounding box center [56, 33] width 73 height 30
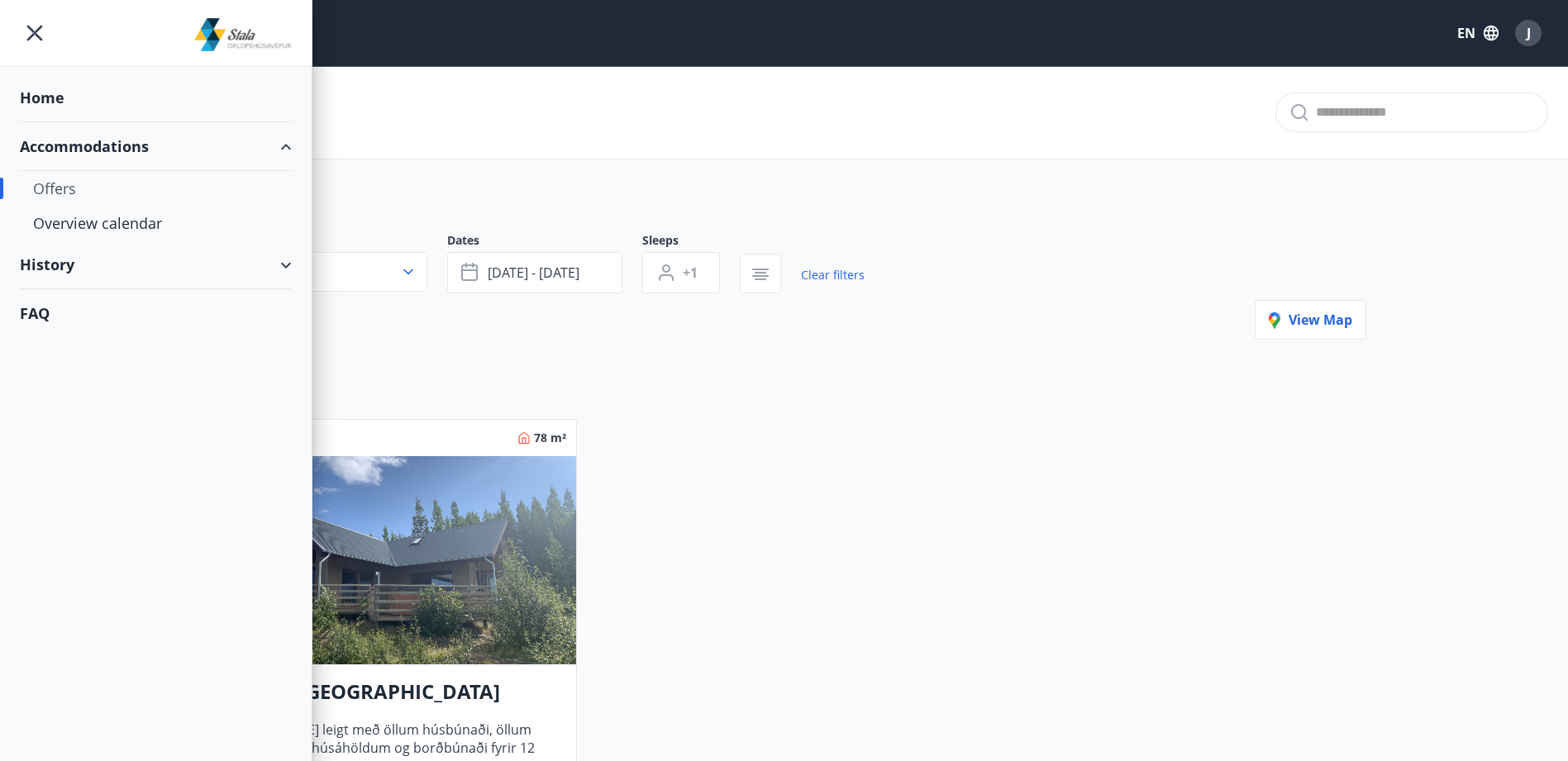
click at [35, 95] on div "Home" at bounding box center [156, 98] width 272 height 49
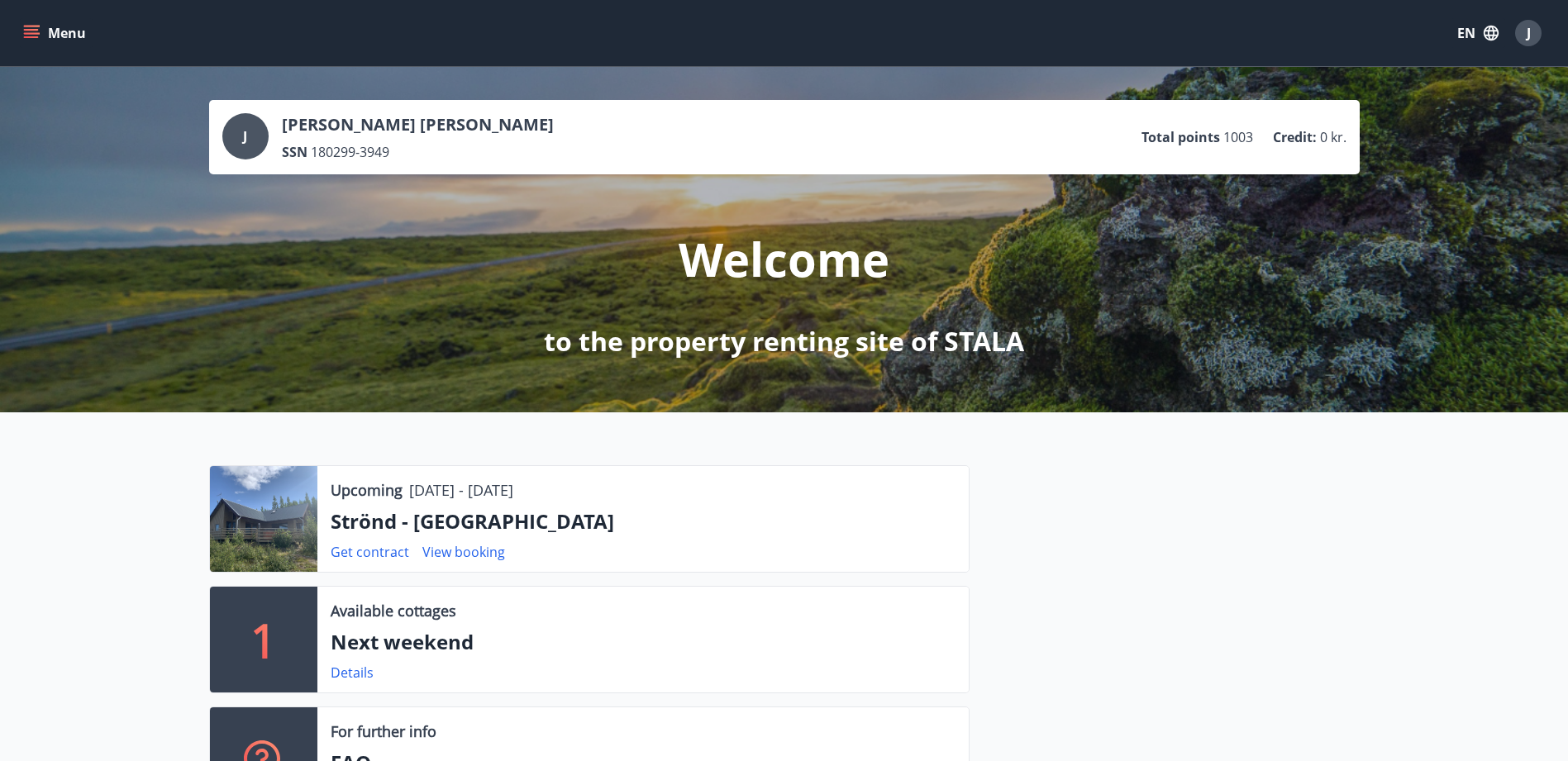
click at [63, 43] on button "Menu" at bounding box center [56, 33] width 73 height 30
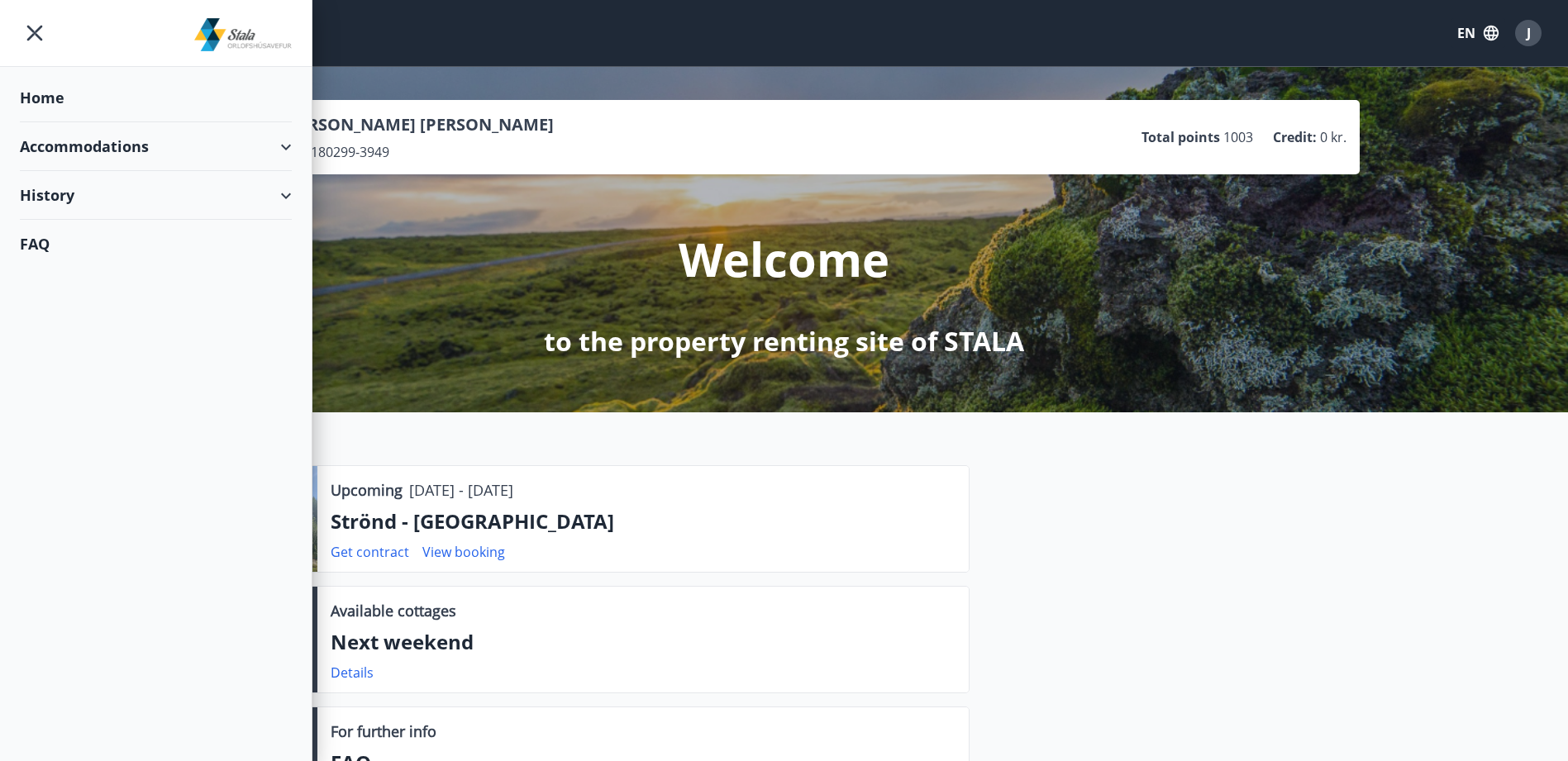
click at [49, 102] on div "Home" at bounding box center [156, 98] width 272 height 49
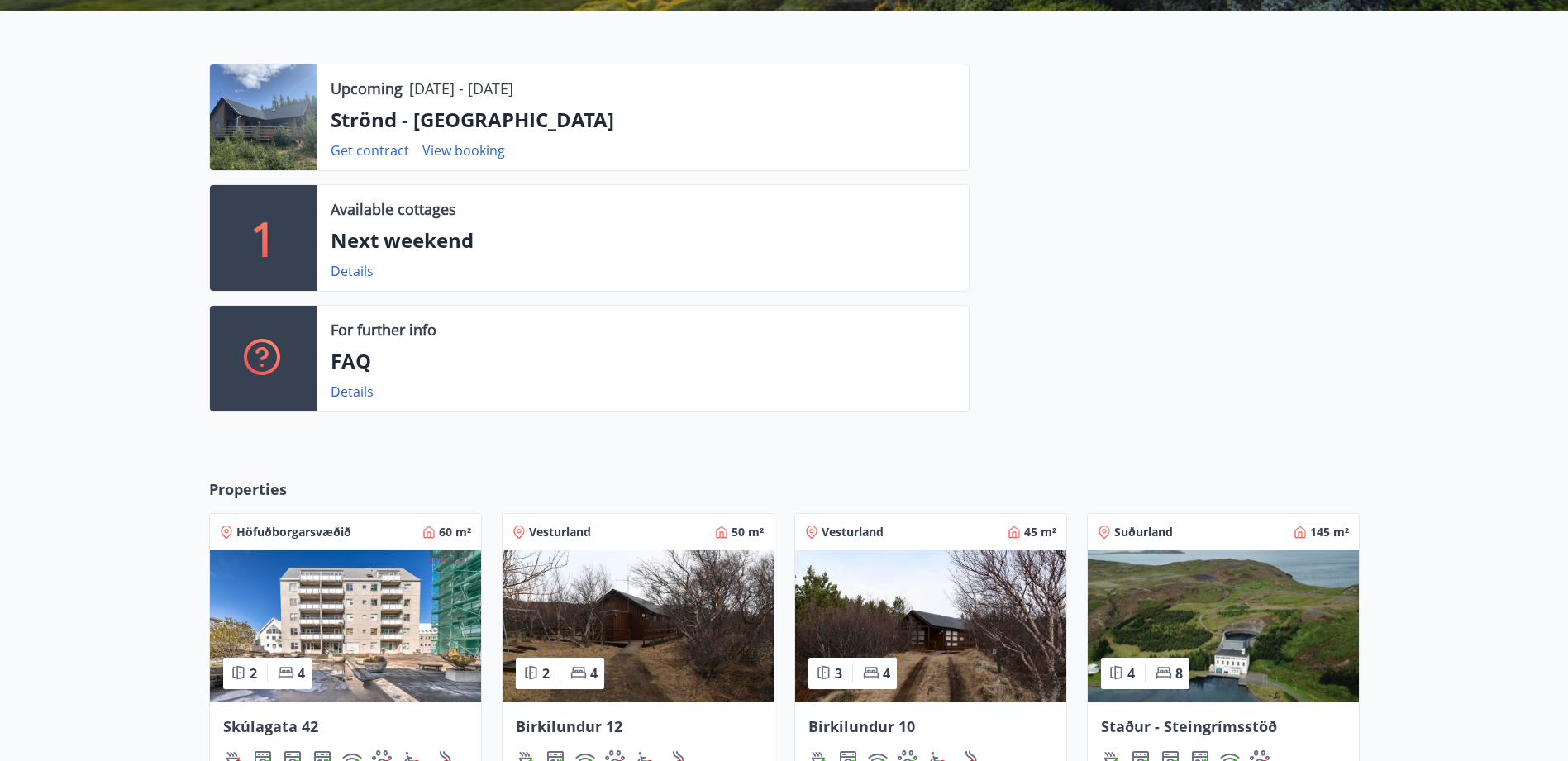
scroll to position [400, 0]
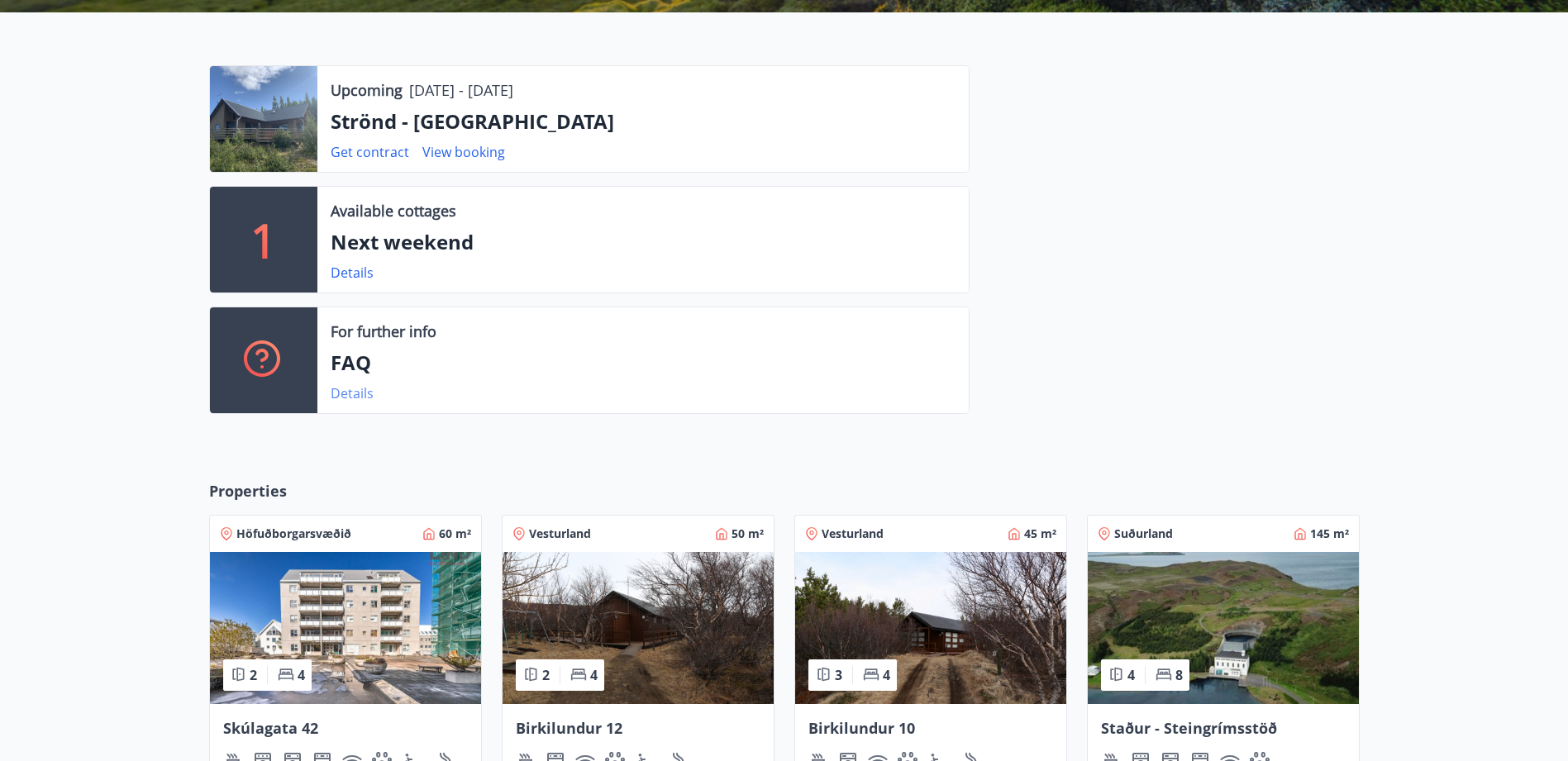
click at [350, 391] on link "Details" at bounding box center [351, 394] width 43 height 18
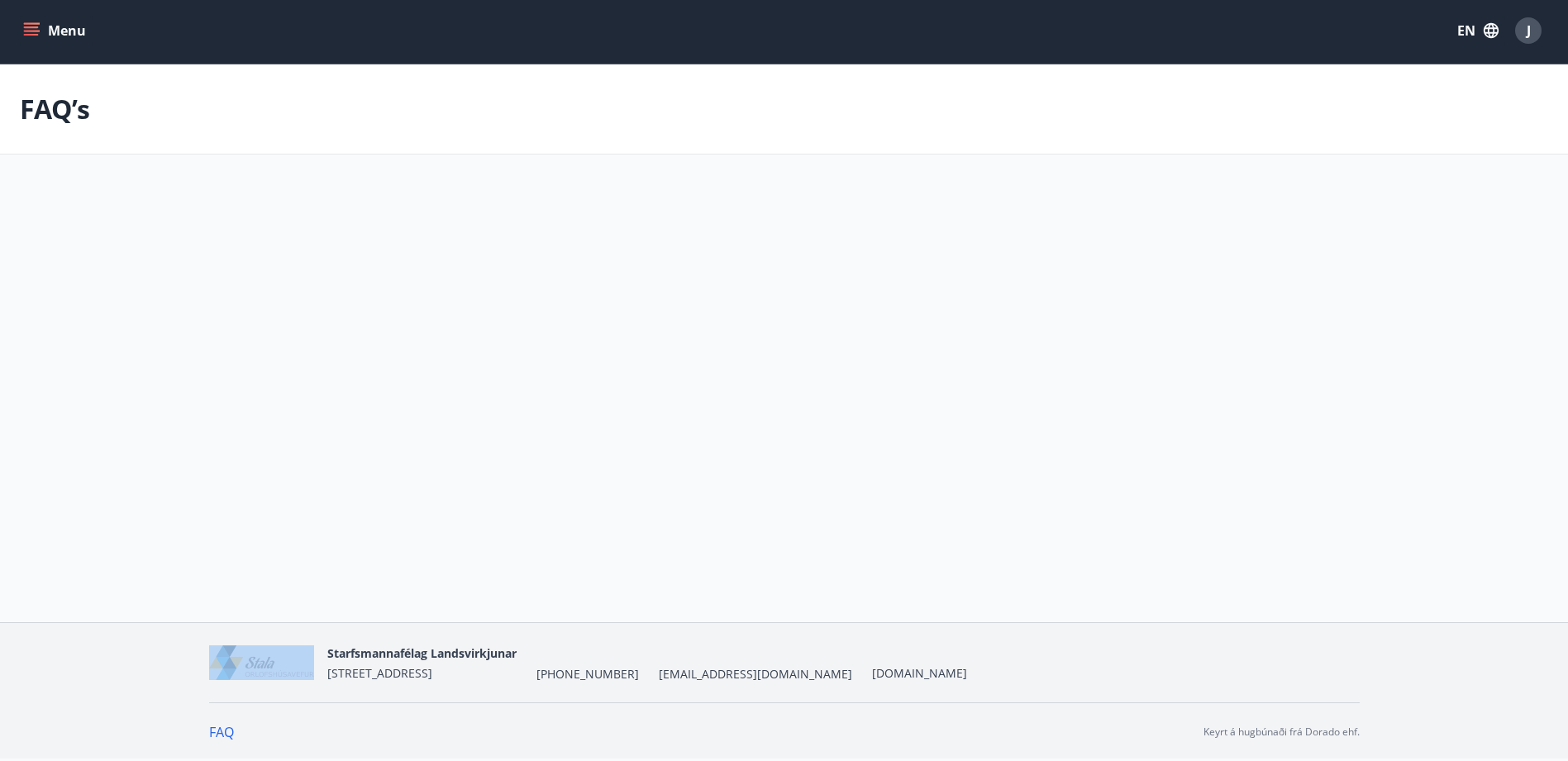
click at [350, 391] on div "Menu EN J FAQ’s Home Accommodations History FAQ" at bounding box center [784, 309] width 1568 height 624
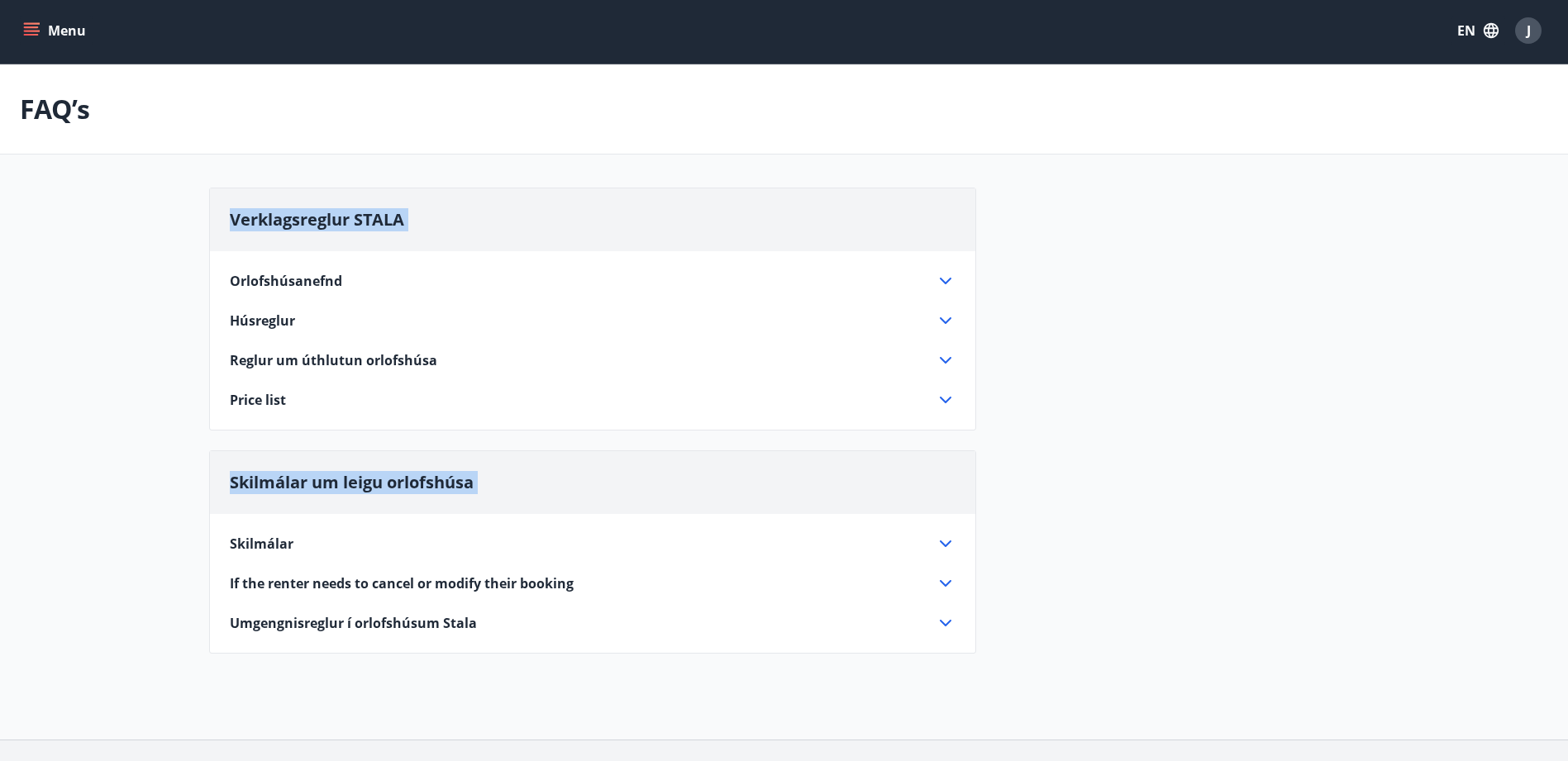
scroll to position [120, 0]
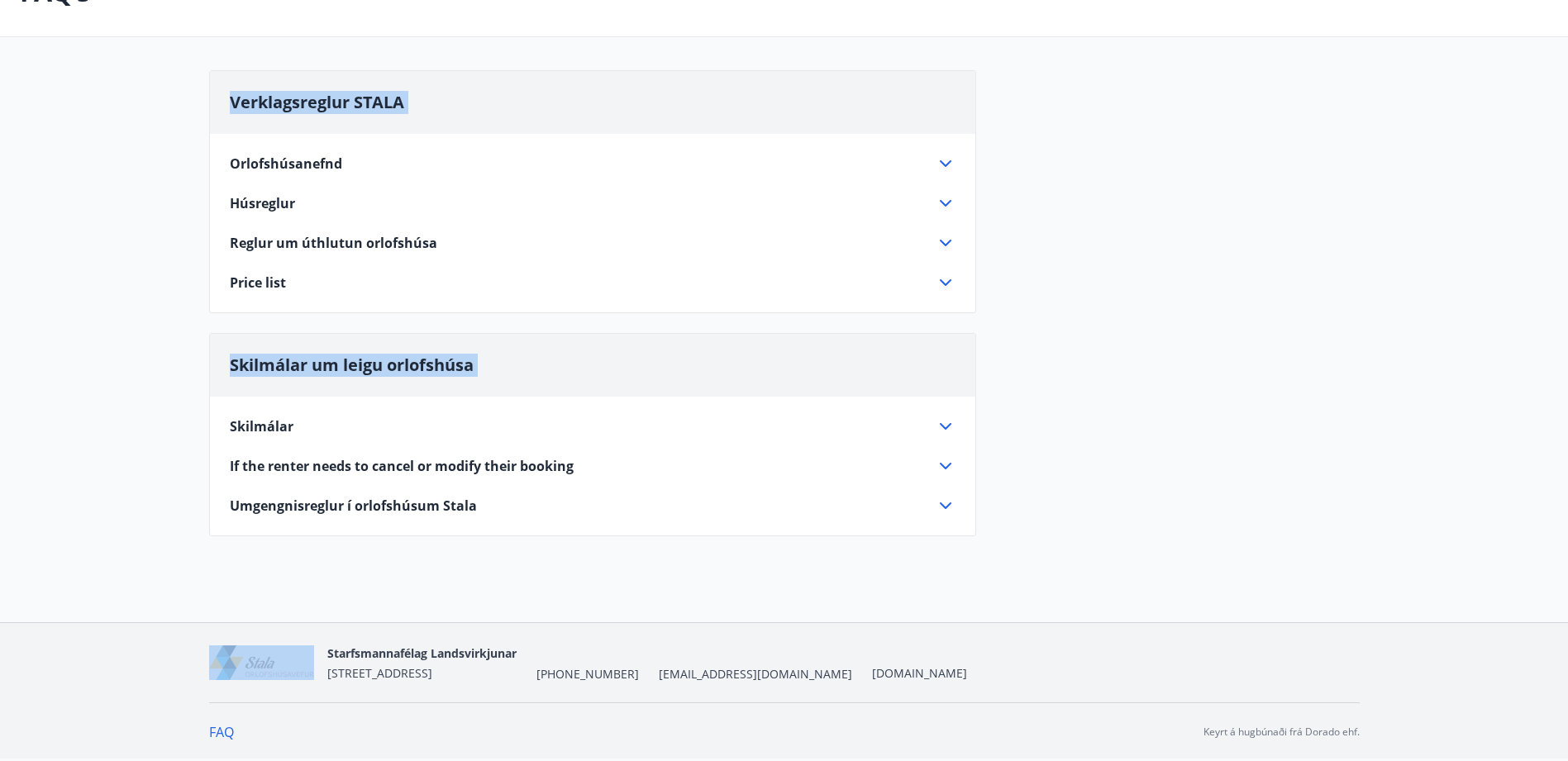
click at [1115, 389] on div "Verklagsreglur STALA Orlofshúsanefnd Starfssvið orlofshúsanefndar er að sjá um …" at bounding box center [784, 313] width 1150 height 486
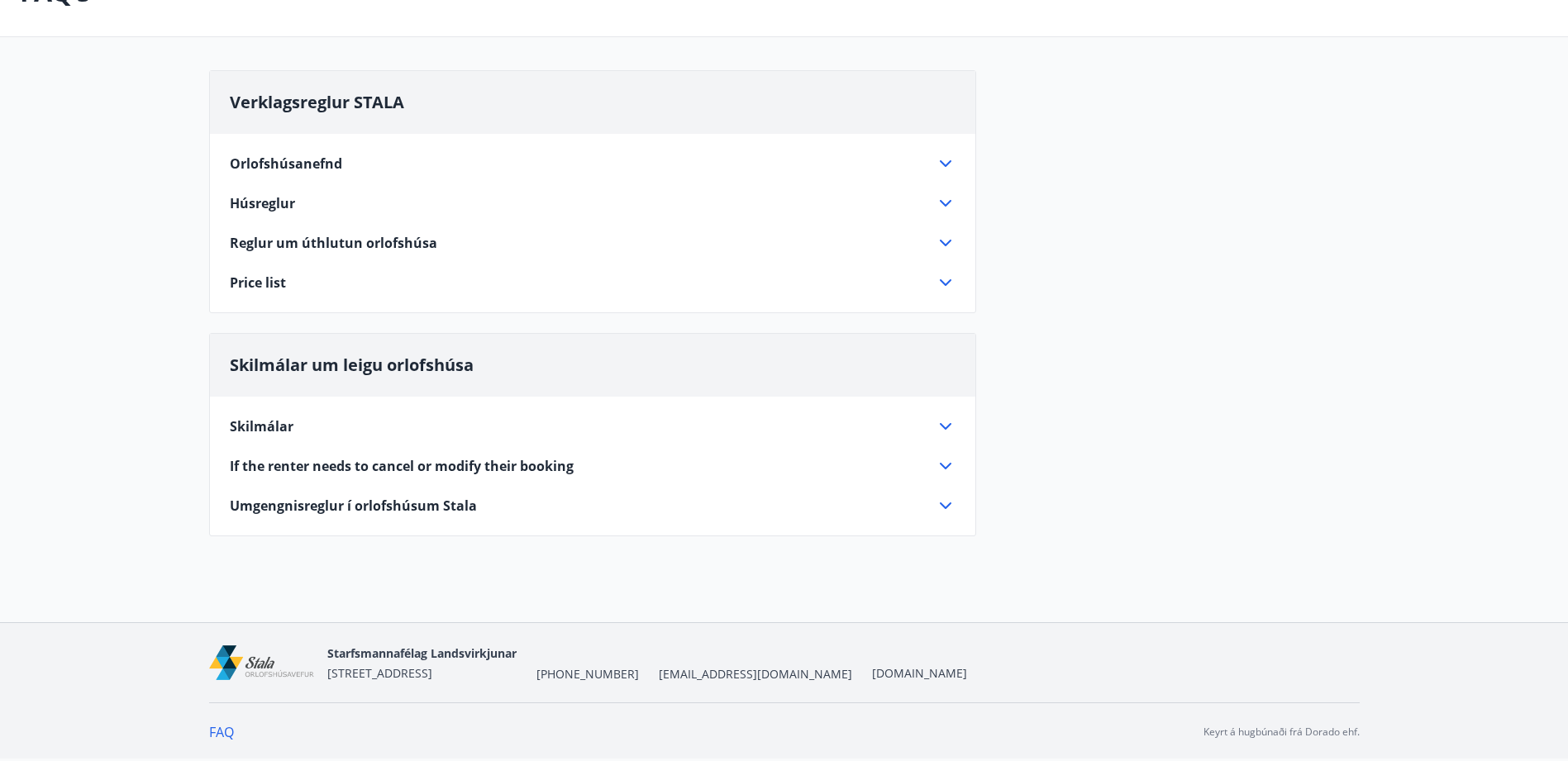
click at [1103, 510] on div "Verklagsreglur STALA Orlofshúsanefnd Starfssvið orlofshúsanefndar er að sjá um …" at bounding box center [784, 313] width 1150 height 486
drag, startPoint x: 1548, startPoint y: 0, endPoint x: 1167, endPoint y: 246, distance: 453.5
click at [1167, 246] on div "Verklagsreglur STALA Orlofshúsanefnd Starfssvið orlofshúsanefndar er að sjá um …" at bounding box center [784, 313] width 1150 height 486
